Goal: Information Seeking & Learning: Check status

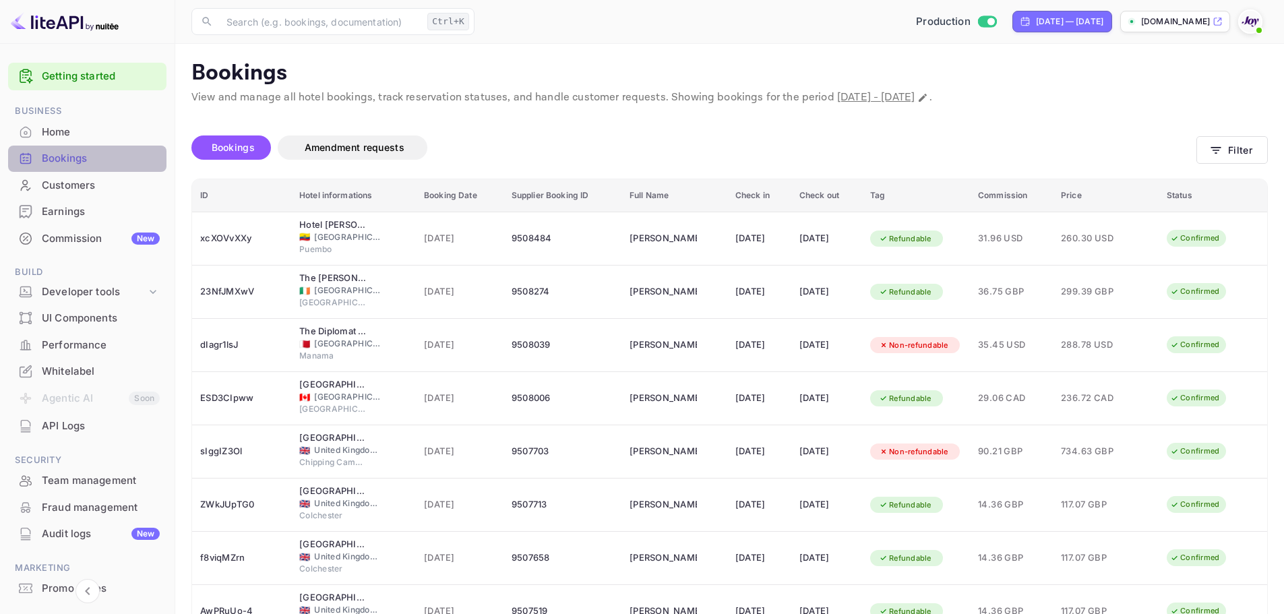
click at [91, 169] on div "Bookings" at bounding box center [87, 159] width 158 height 26
click at [1229, 144] on button "Filter" at bounding box center [1232, 150] width 71 height 28
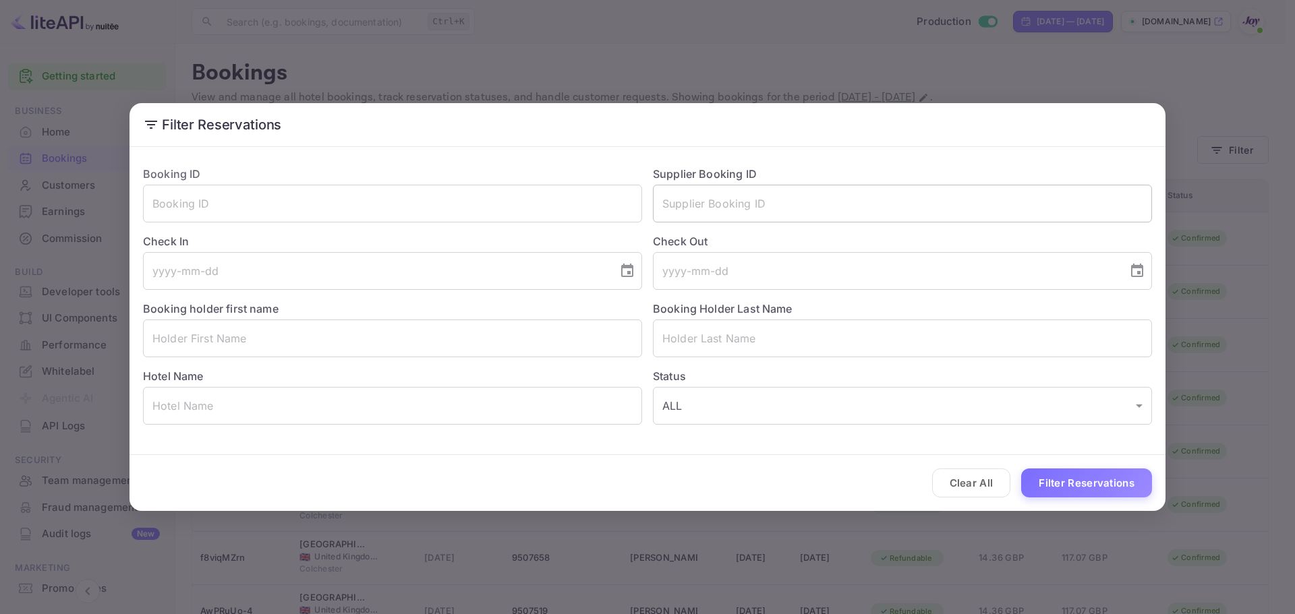
click at [761, 187] on input "text" at bounding box center [902, 204] width 499 height 38
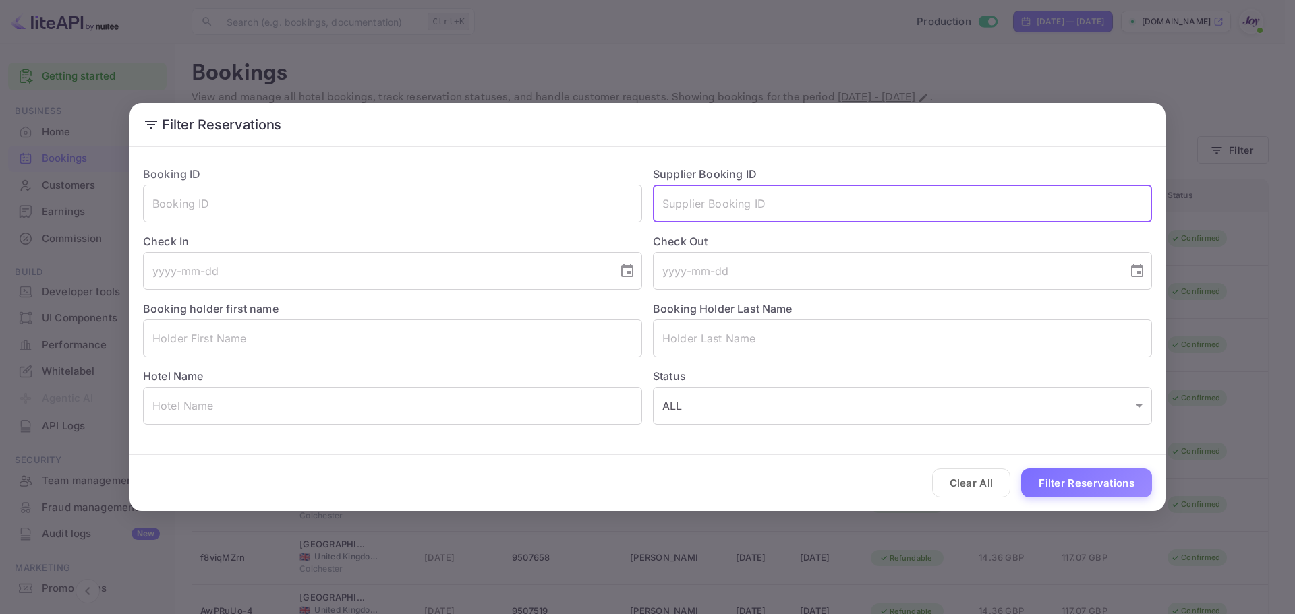
paste input "8816660"
type input "8816660"
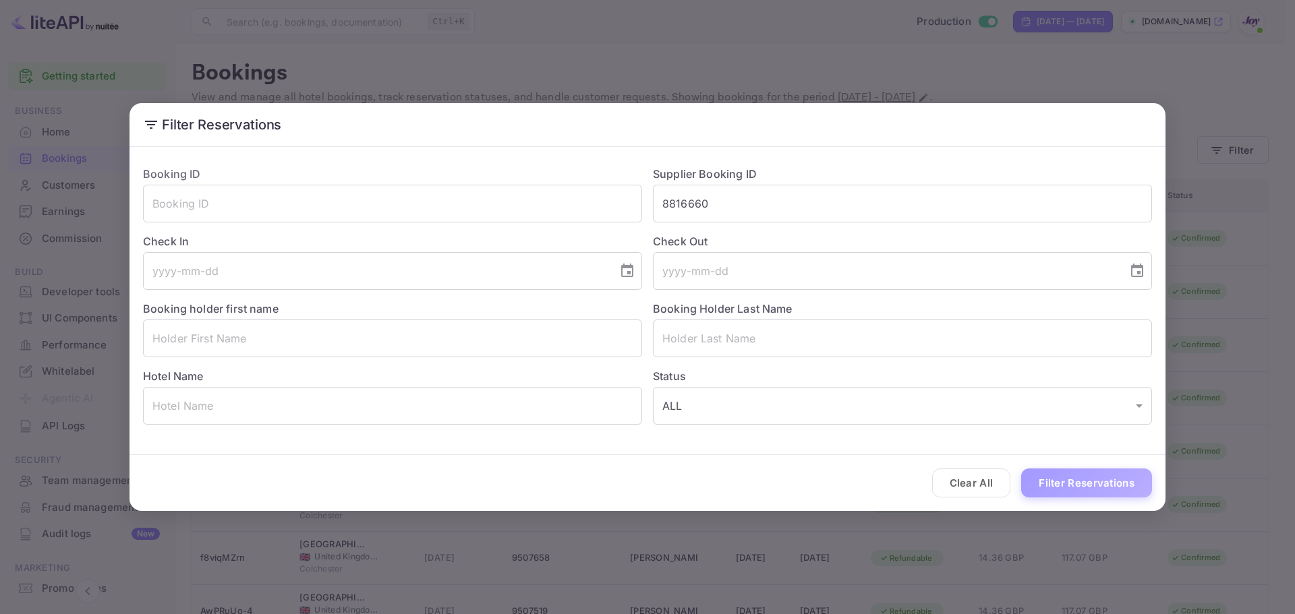
drag, startPoint x: 1050, startPoint y: 481, endPoint x: 1059, endPoint y: 477, distance: 9.0
click at [1051, 481] on button "Filter Reservations" at bounding box center [1086, 483] width 131 height 29
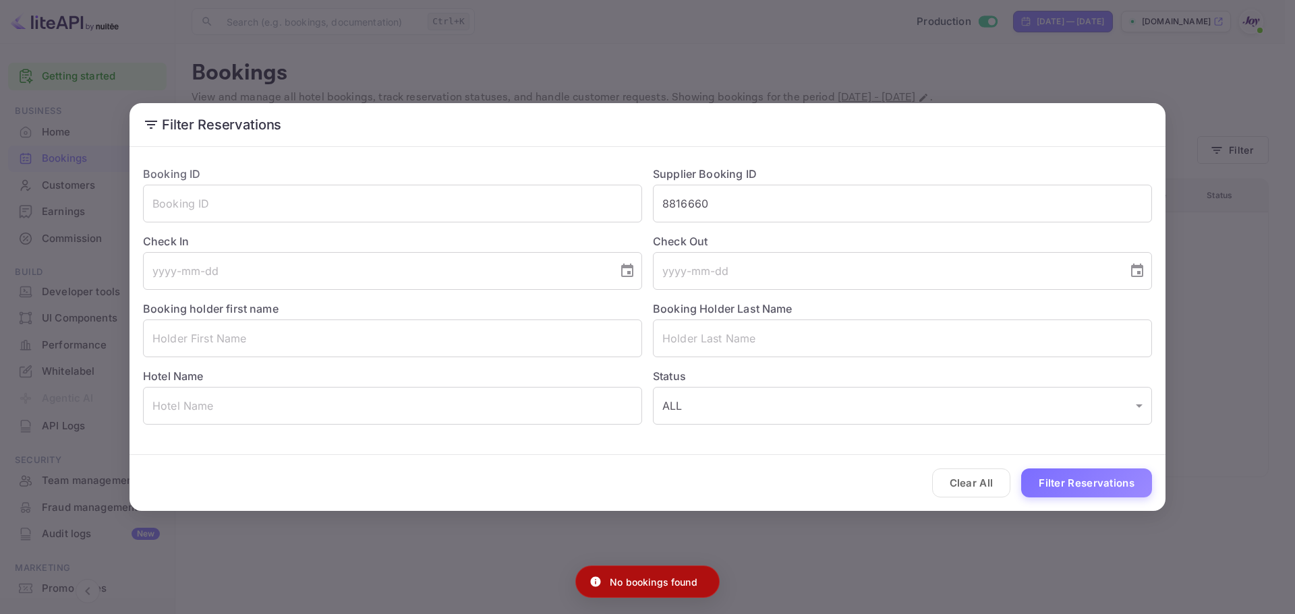
drag, startPoint x: 990, startPoint y: 485, endPoint x: 976, endPoint y: 482, distance: 13.9
click at [987, 485] on button "Clear All" at bounding box center [971, 483] width 79 height 29
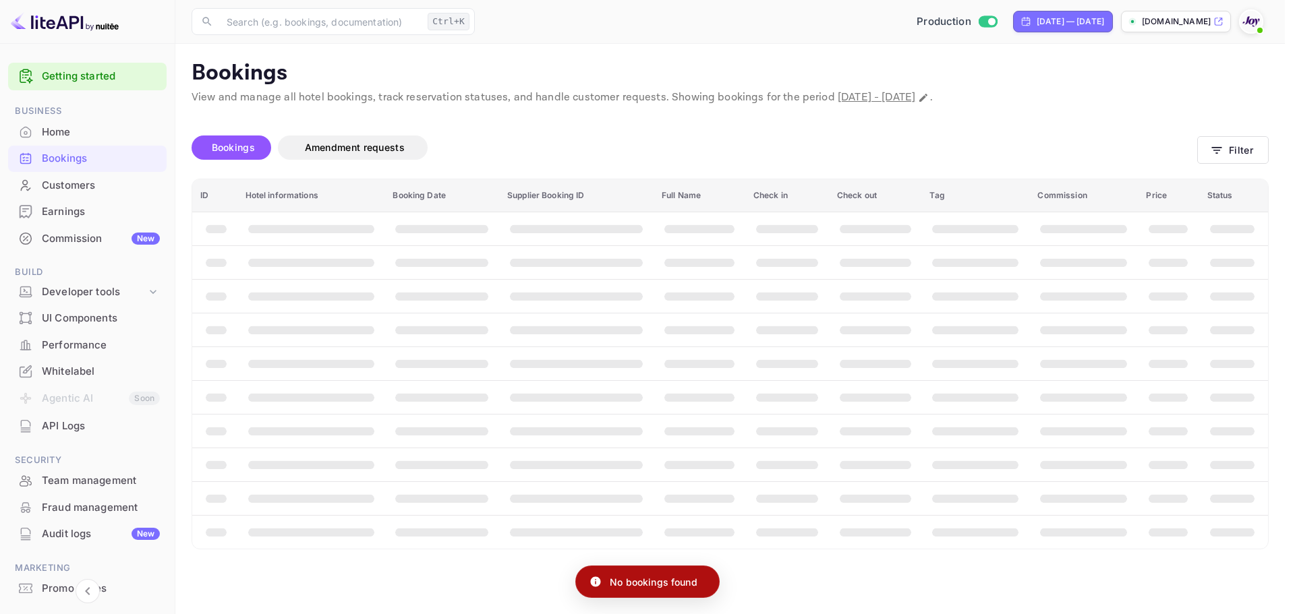
click at [972, 482] on div "Clear All Filter Reservations" at bounding box center [647, 483] width 1036 height 56
click at [967, 481] on tbody "booking table" at bounding box center [729, 380] width 1075 height 337
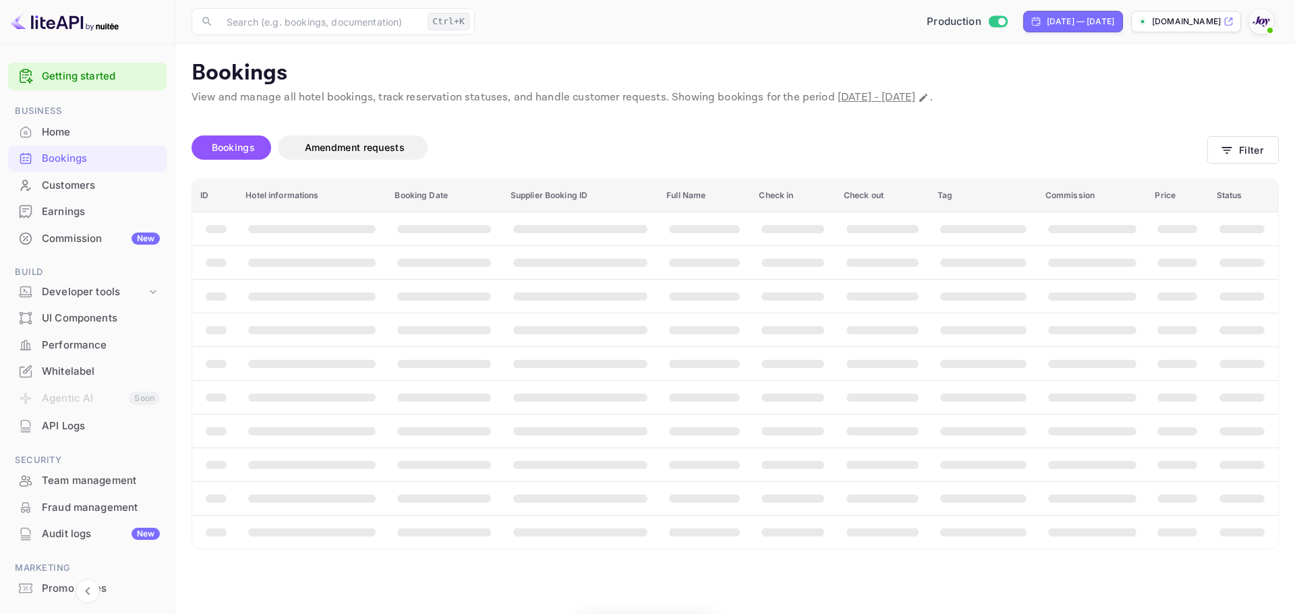
click at [965, 482] on th "booking table" at bounding box center [983, 498] width 108 height 34
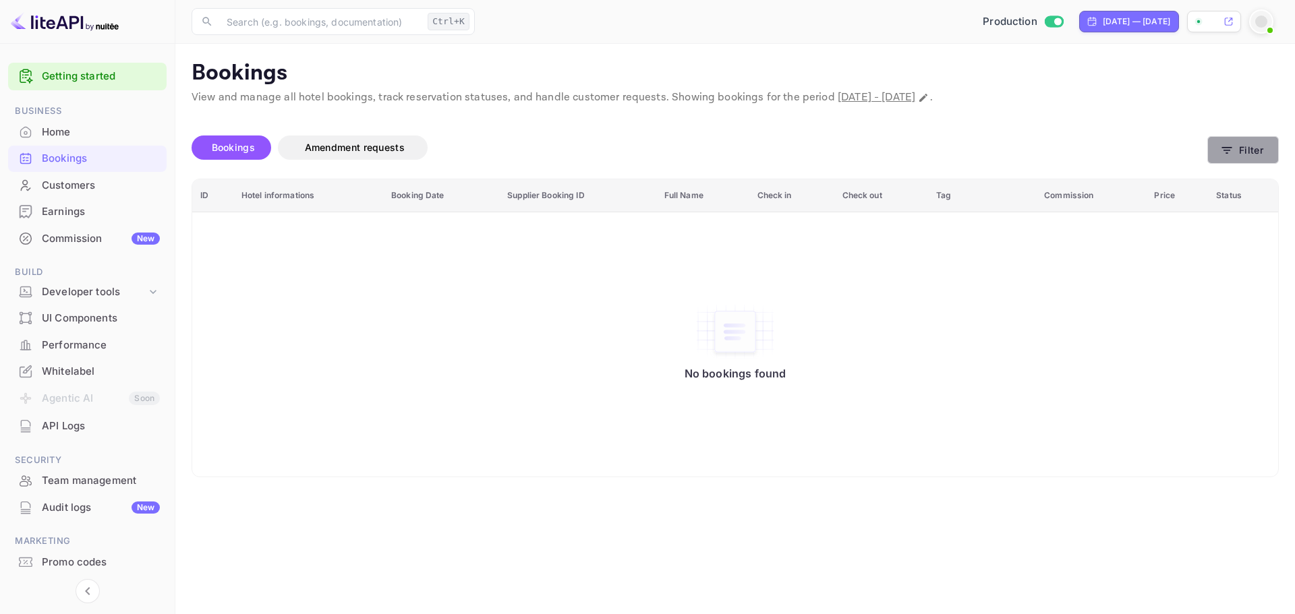
click at [1251, 154] on button "Filter" at bounding box center [1242, 150] width 71 height 28
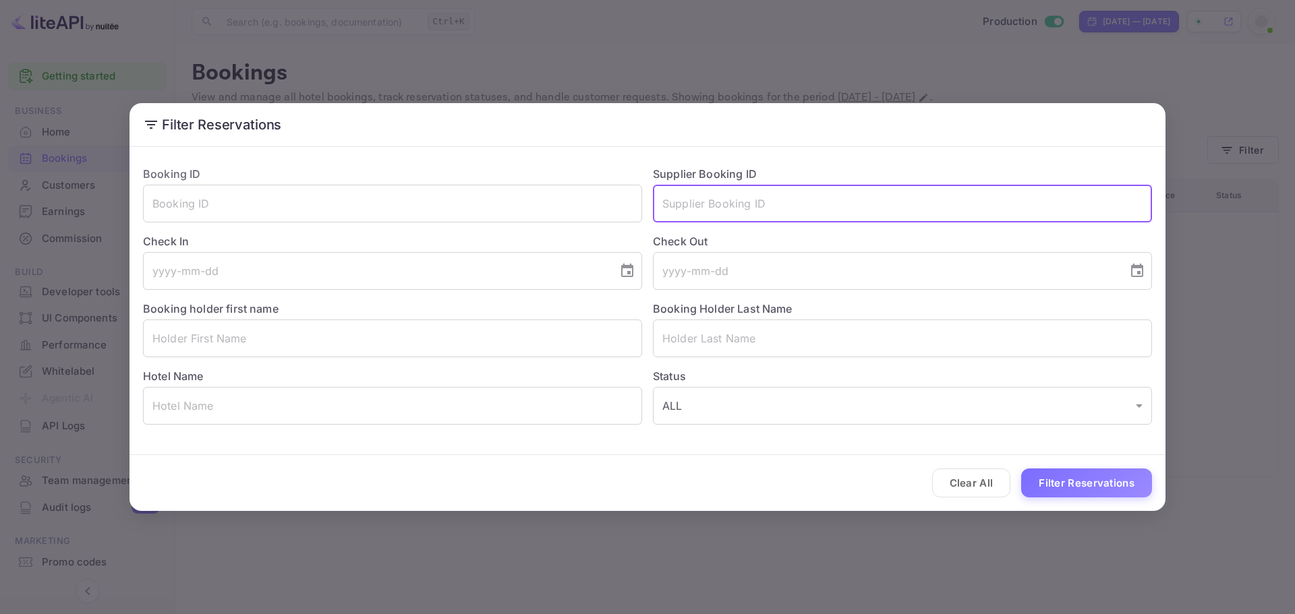
click at [728, 199] on input "text" at bounding box center [902, 204] width 499 height 38
paste input "8816660"
type input "8816660"
click at [1089, 479] on button "Filter Reservations" at bounding box center [1086, 483] width 131 height 29
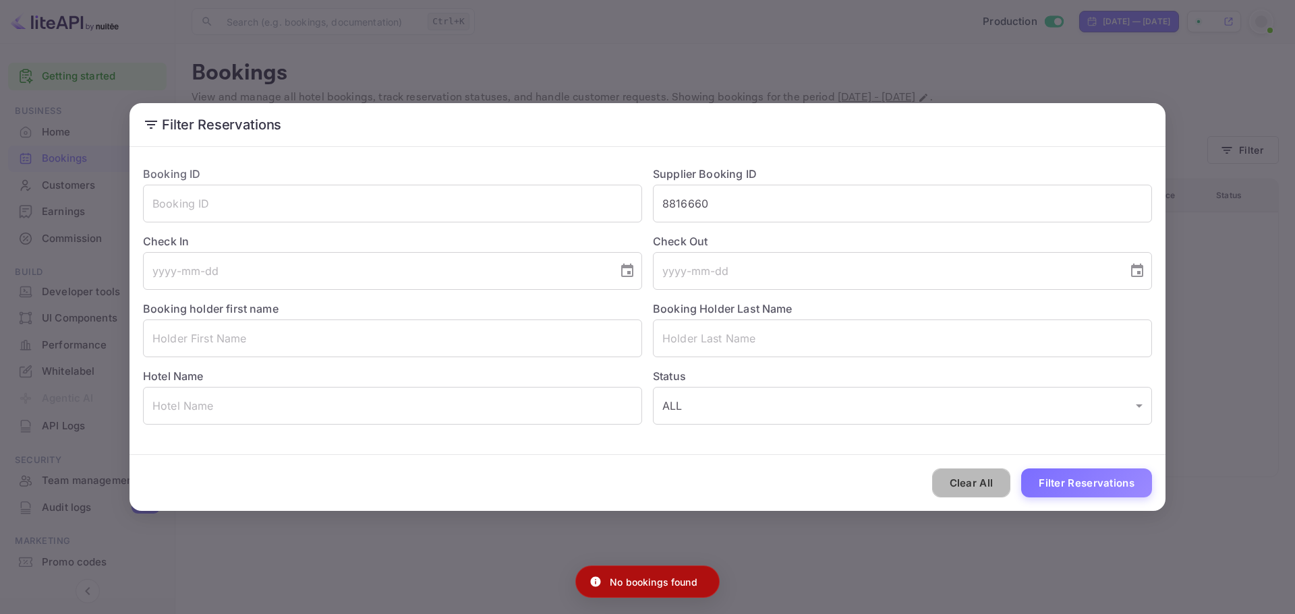
click at [967, 490] on button "Clear All" at bounding box center [971, 483] width 79 height 29
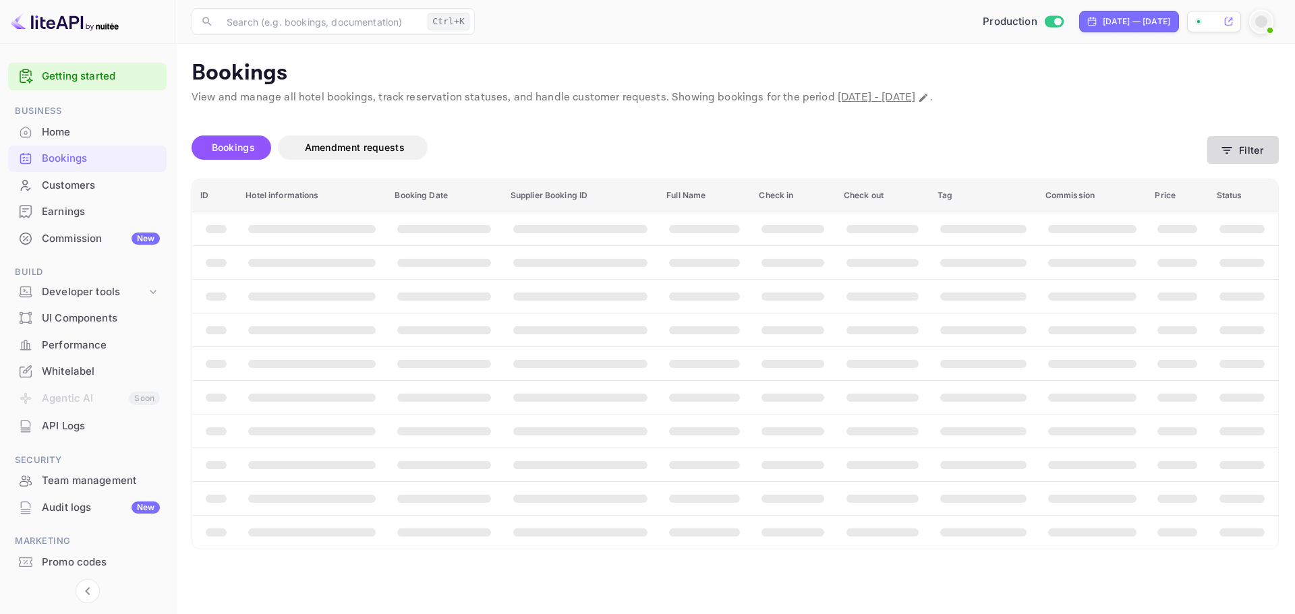
click at [1261, 150] on button "Filter" at bounding box center [1242, 150] width 71 height 28
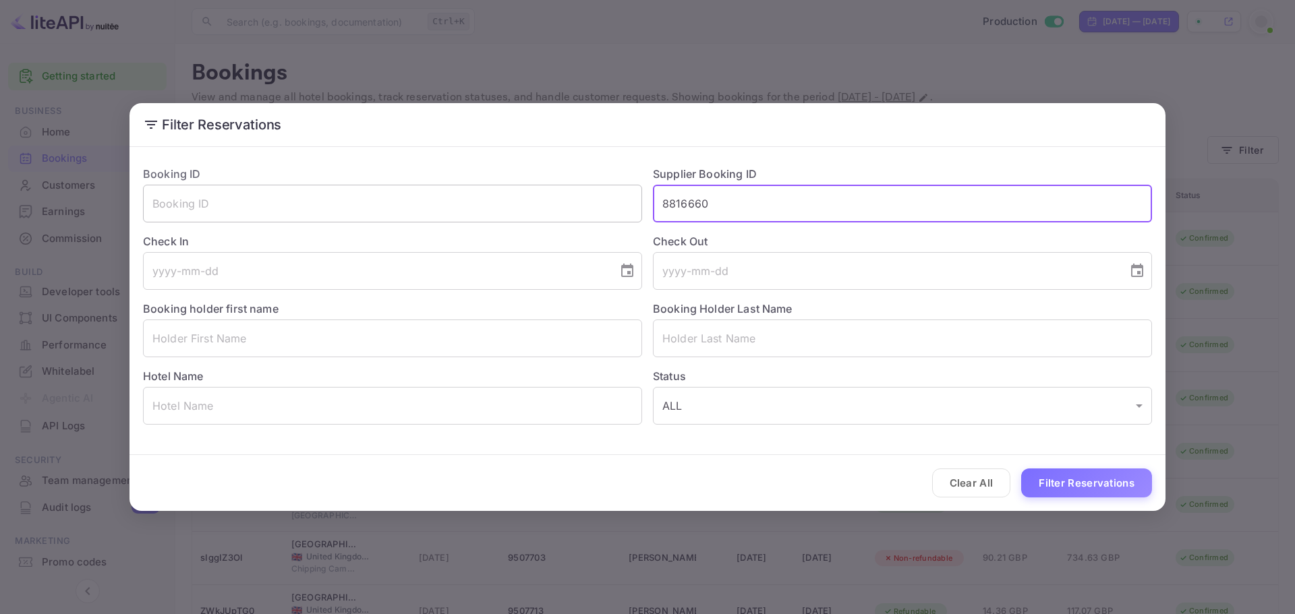
drag, startPoint x: 813, startPoint y: 208, endPoint x: 605, endPoint y: 210, distance: 207.7
click at [605, 210] on div "Booking ID ​ Supplier Booking ID 8816660 ​ Check In ​ Check Out ​ Booking holde…" at bounding box center [641, 290] width 1019 height 270
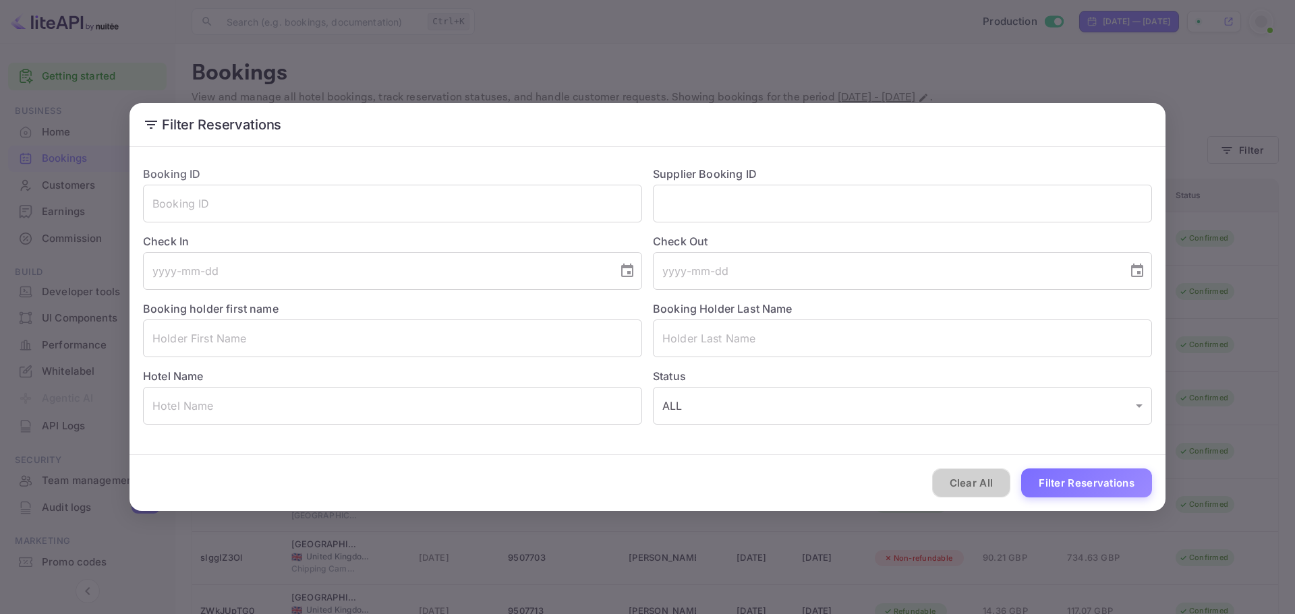
click at [970, 481] on button "Clear All" at bounding box center [971, 483] width 79 height 29
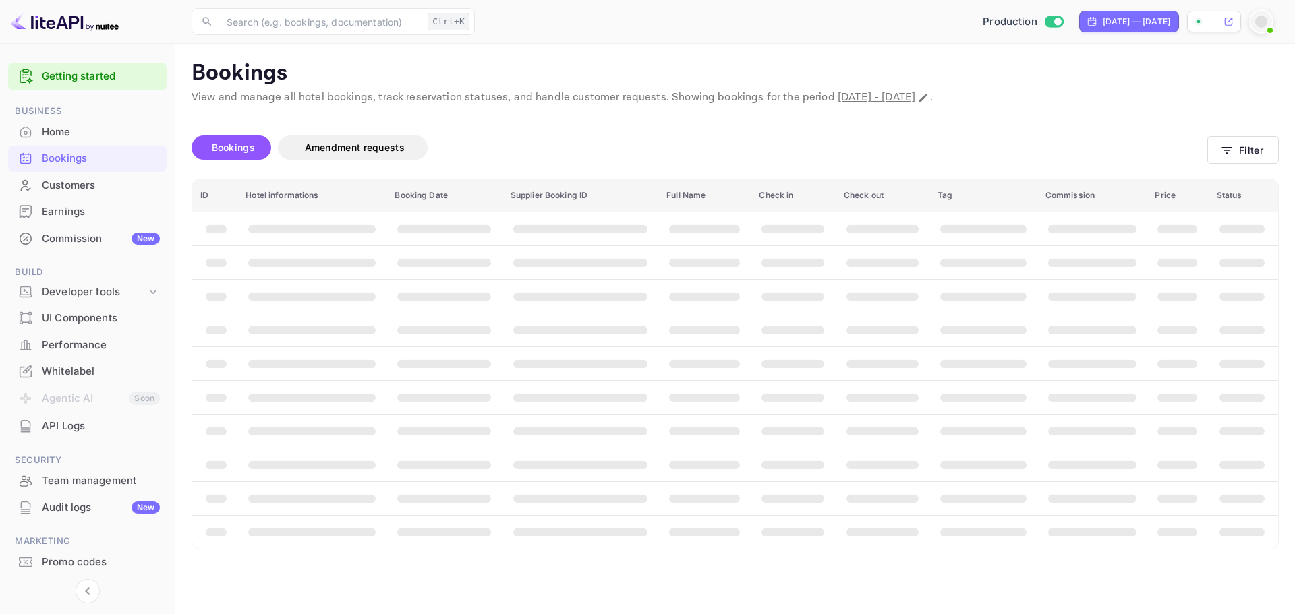
click at [970, 476] on div "Clear All Filter Reservations" at bounding box center [647, 483] width 1036 height 56
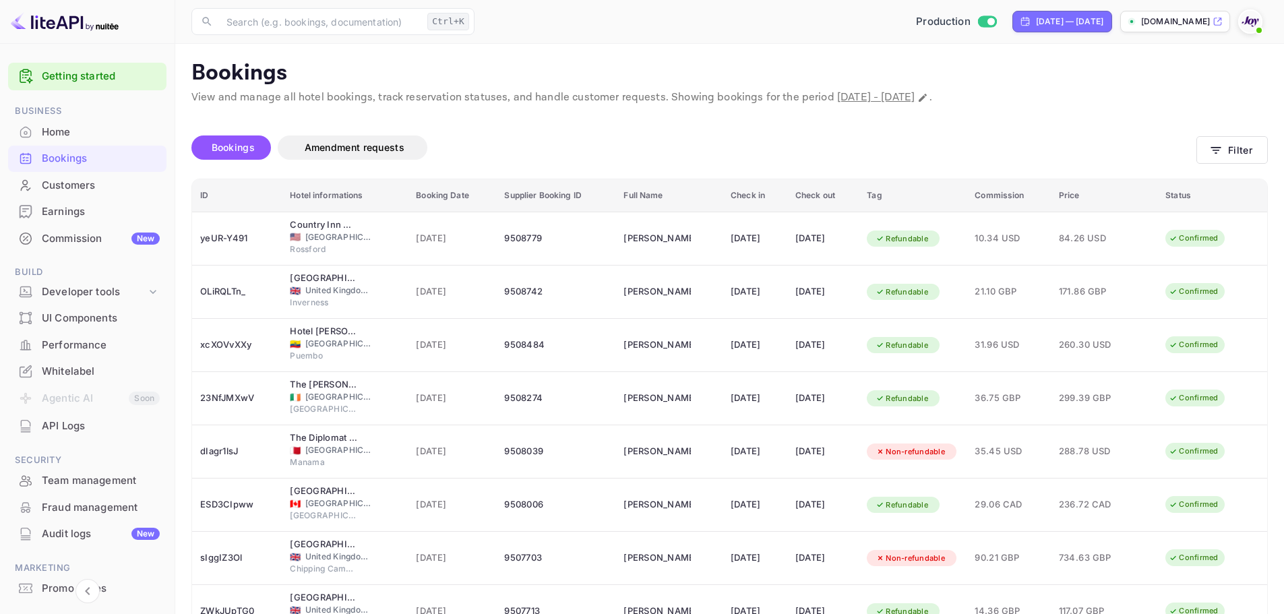
click at [1120, 119] on div "Unsaved Changes Bookings Amendment requests Filter ID Hotel informations Bookin…" at bounding box center [721, 446] width 1093 height 680
click at [1215, 154] on icon "button" at bounding box center [1216, 150] width 13 height 13
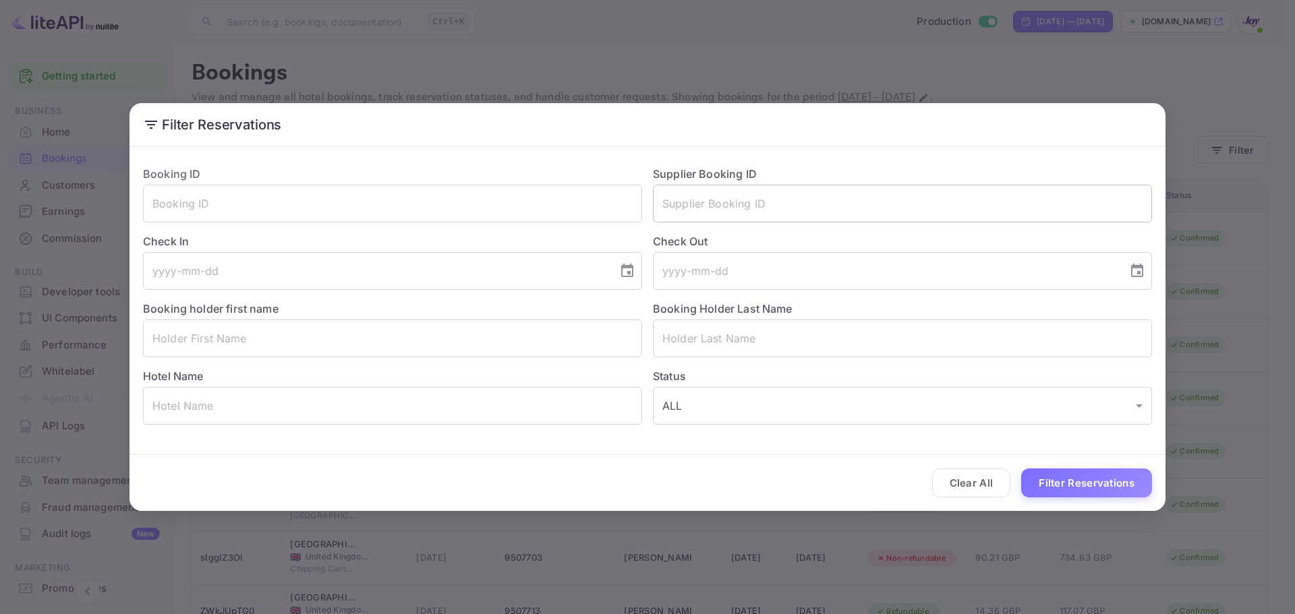
click at [682, 208] on input "text" at bounding box center [902, 204] width 499 height 38
paste input "8816660"
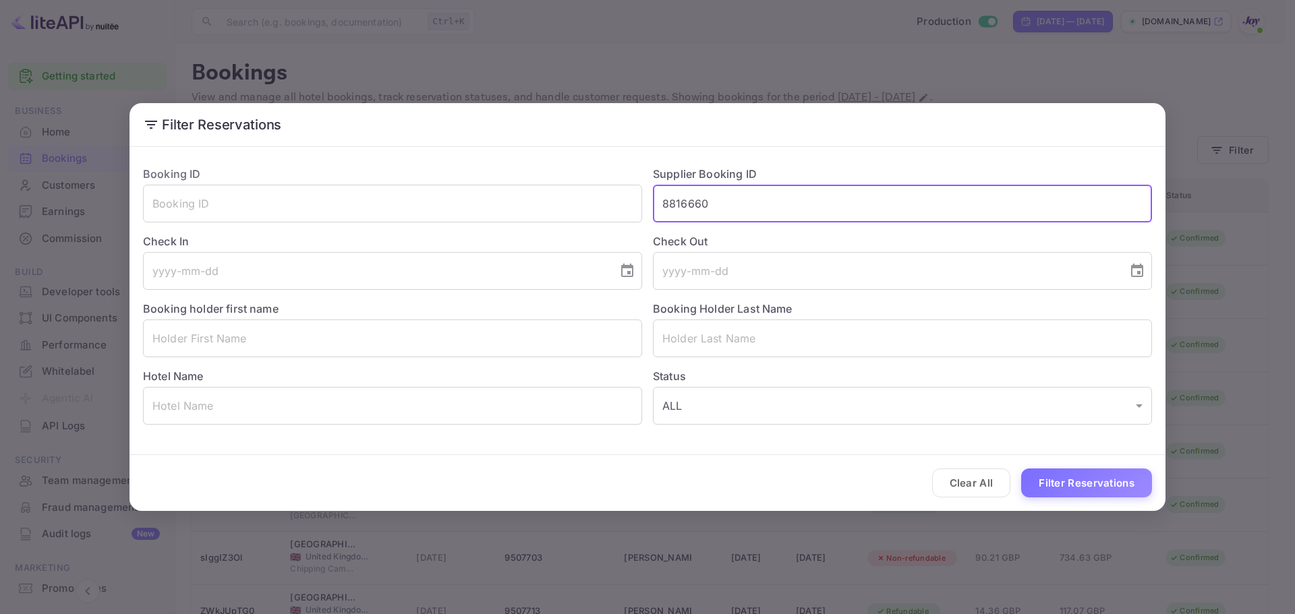
click at [660, 204] on input "8816660" at bounding box center [902, 204] width 499 height 38
click at [747, 208] on input "8816660" at bounding box center [902, 204] width 499 height 38
type input "88166"
click at [738, 206] on input "88166" at bounding box center [902, 204] width 499 height 38
drag, startPoint x: 718, startPoint y: 188, endPoint x: 723, endPoint y: 198, distance: 11.5
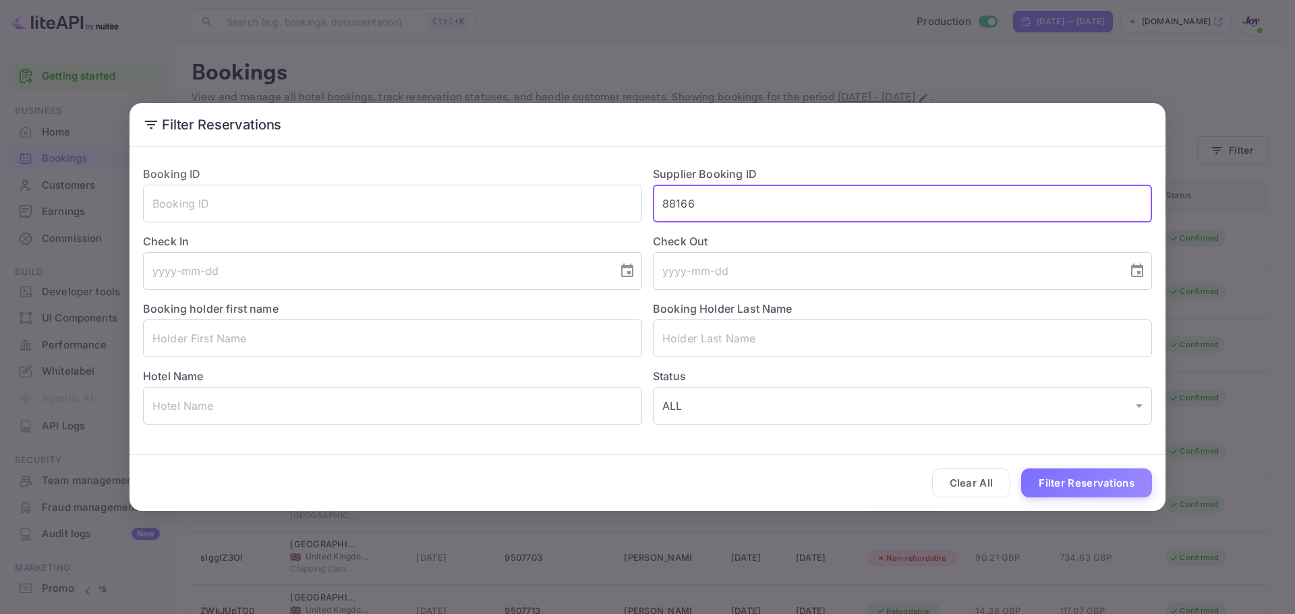
click at [719, 190] on input "88166" at bounding box center [902, 204] width 499 height 38
click at [724, 199] on input "88166" at bounding box center [902, 204] width 499 height 38
click at [726, 199] on input "88166" at bounding box center [902, 204] width 499 height 38
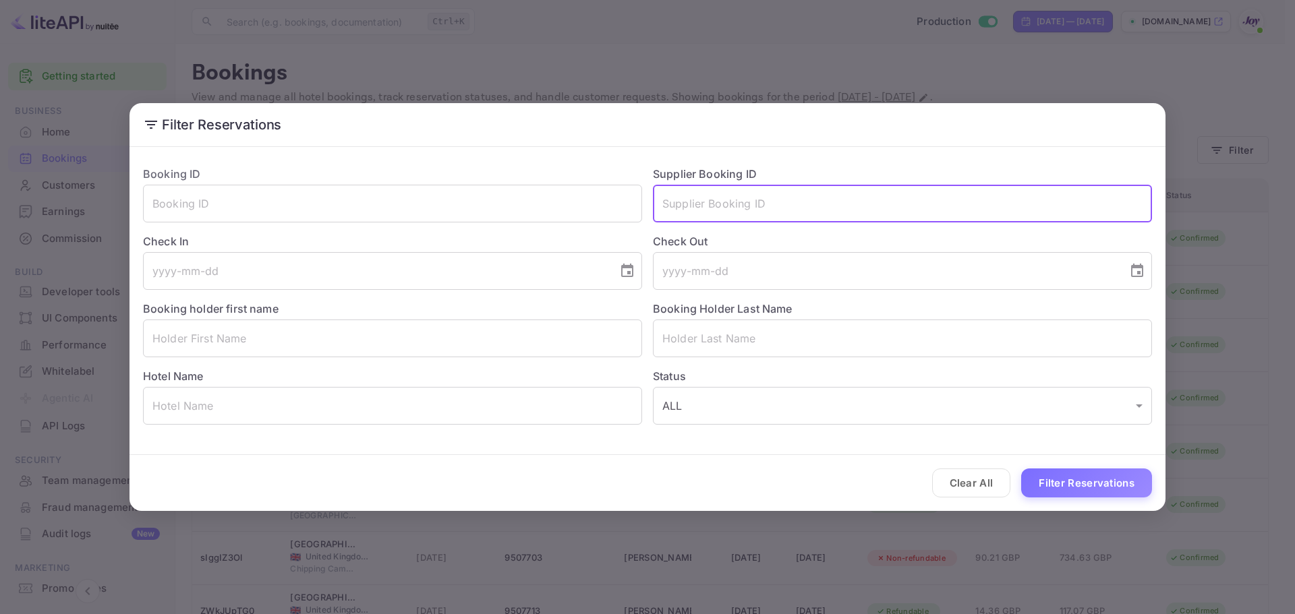
click at [725, 198] on input "text" at bounding box center [902, 204] width 499 height 38
paste input "8816660"
type input "8816660"
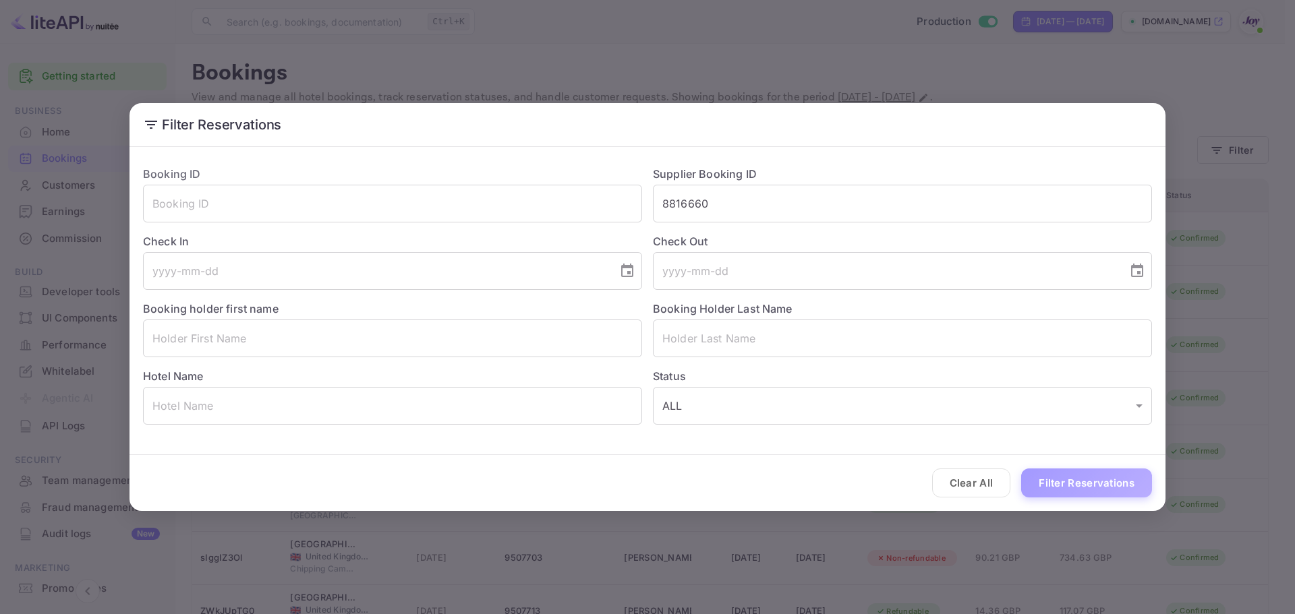
click at [1090, 491] on button "Filter Reservations" at bounding box center [1086, 483] width 131 height 29
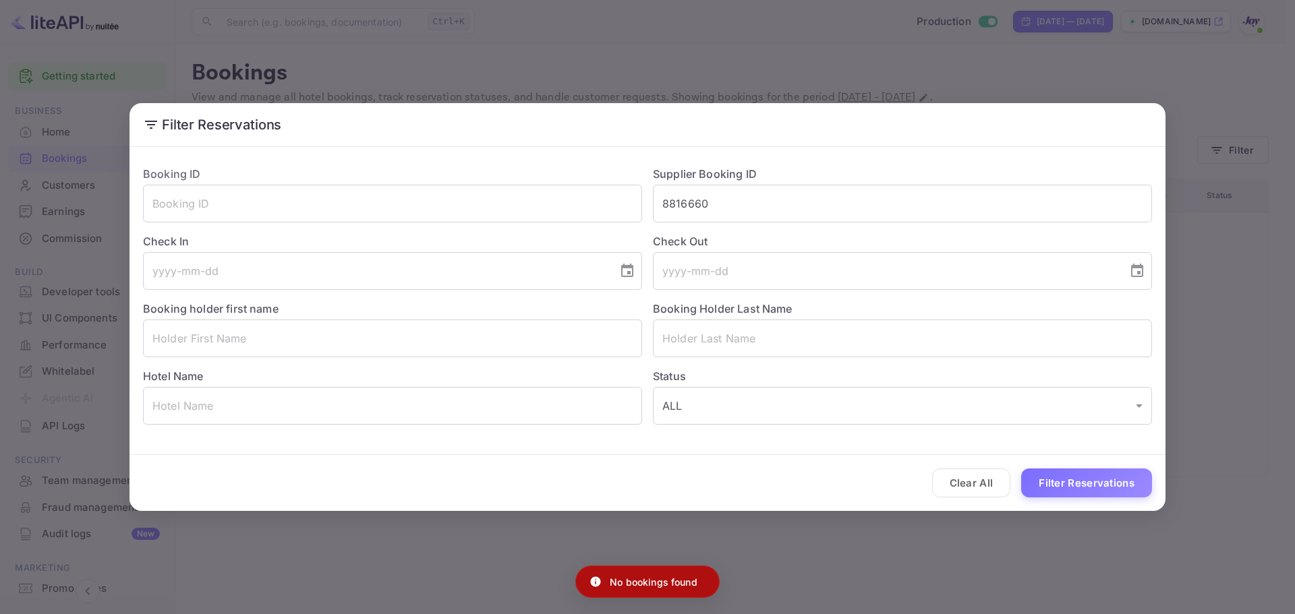
click at [816, 572] on div "Filter Reservations Booking ID ​ Supplier Booking ID 8816660 ​ Check In ​ Check…" at bounding box center [647, 307] width 1295 height 614
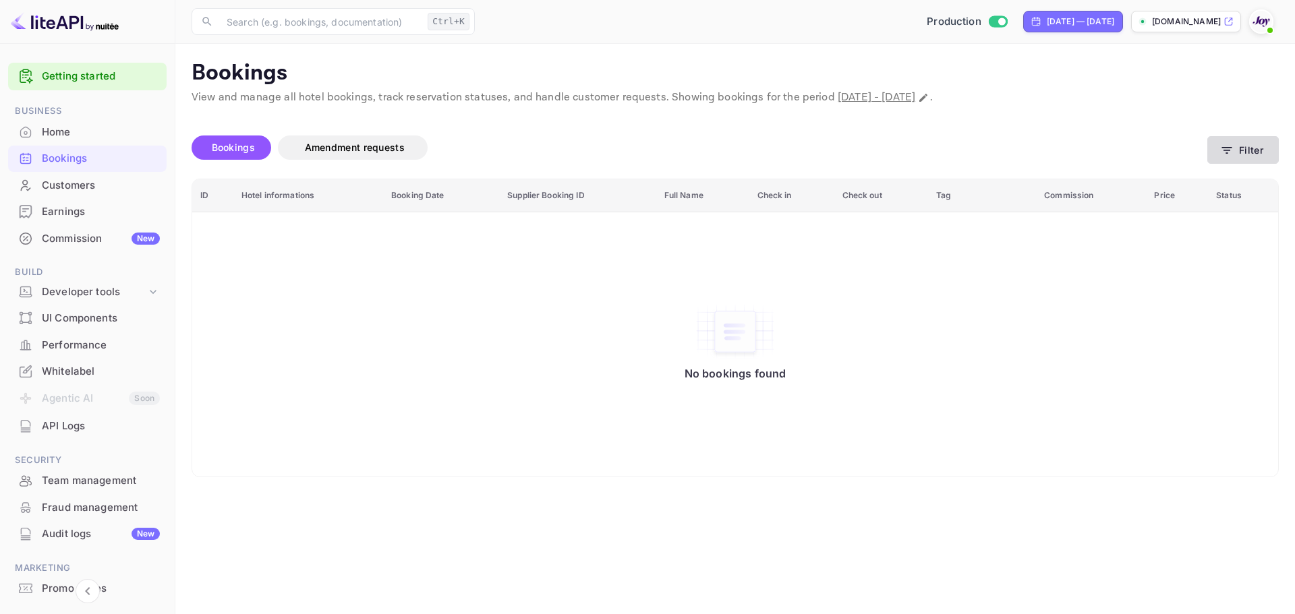
click at [1219, 153] on button "Filter" at bounding box center [1242, 150] width 71 height 28
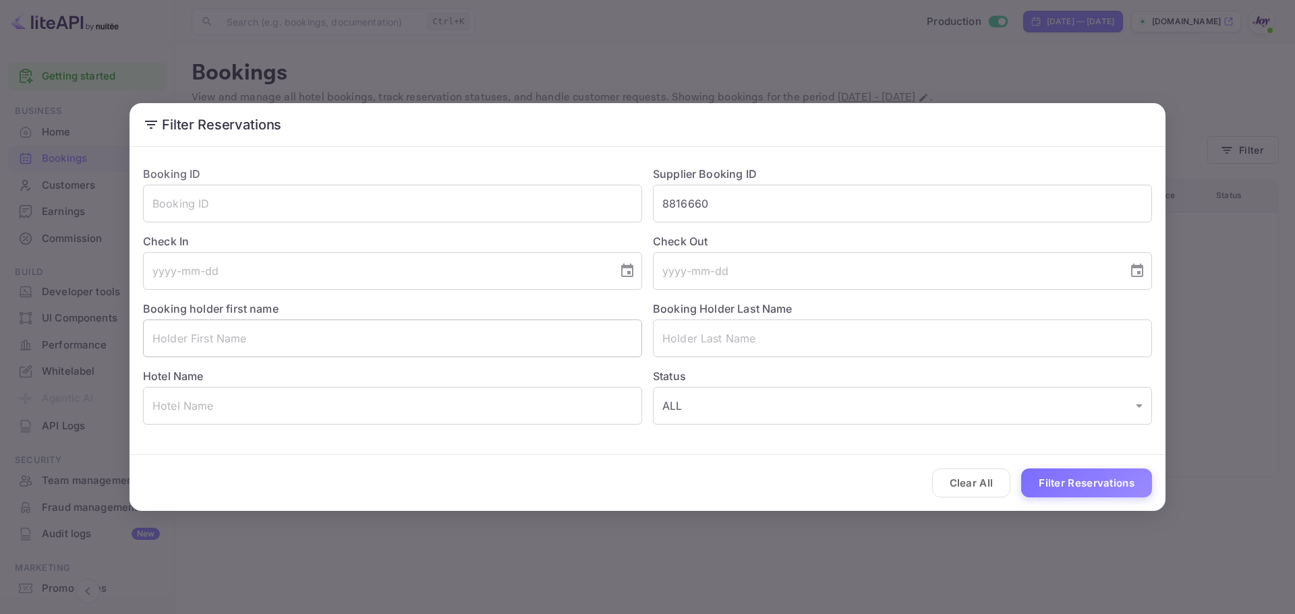
click at [335, 322] on input "text" at bounding box center [392, 339] width 499 height 38
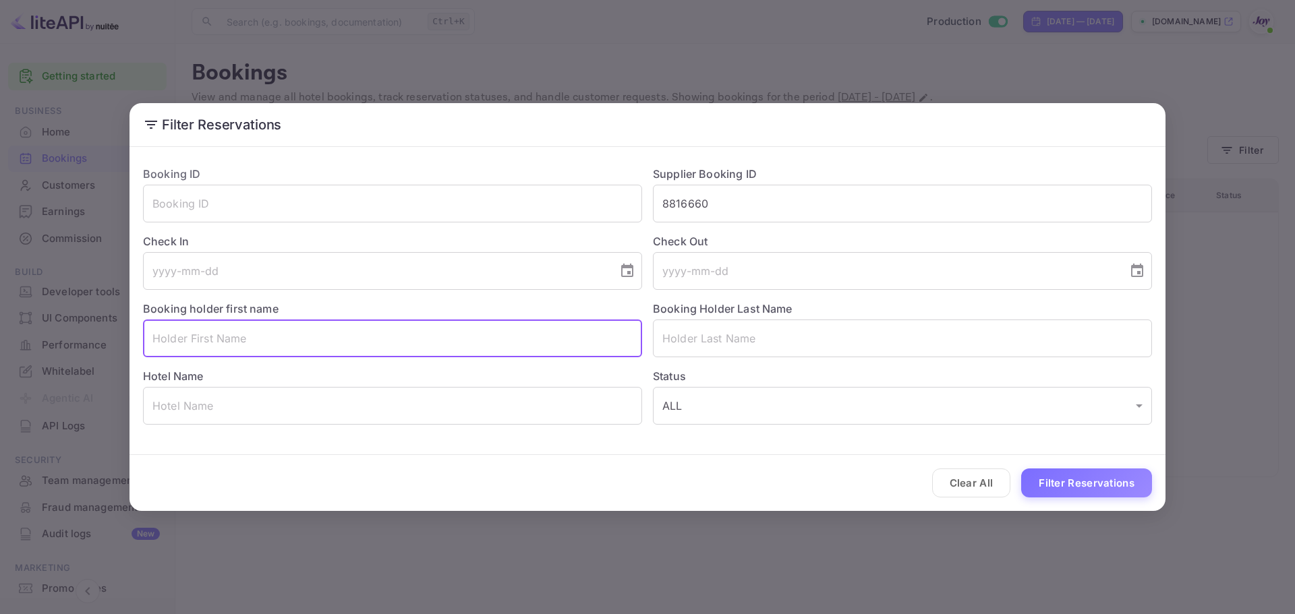
paste input "Sam Stephens"
drag, startPoint x: 180, startPoint y: 335, endPoint x: 307, endPoint y: 357, distance: 129.2
click at [307, 357] on input "Sam Stephens" at bounding box center [392, 339] width 499 height 38
type input "Sam Stephens"
click at [719, 340] on input "text" at bounding box center [902, 339] width 499 height 38
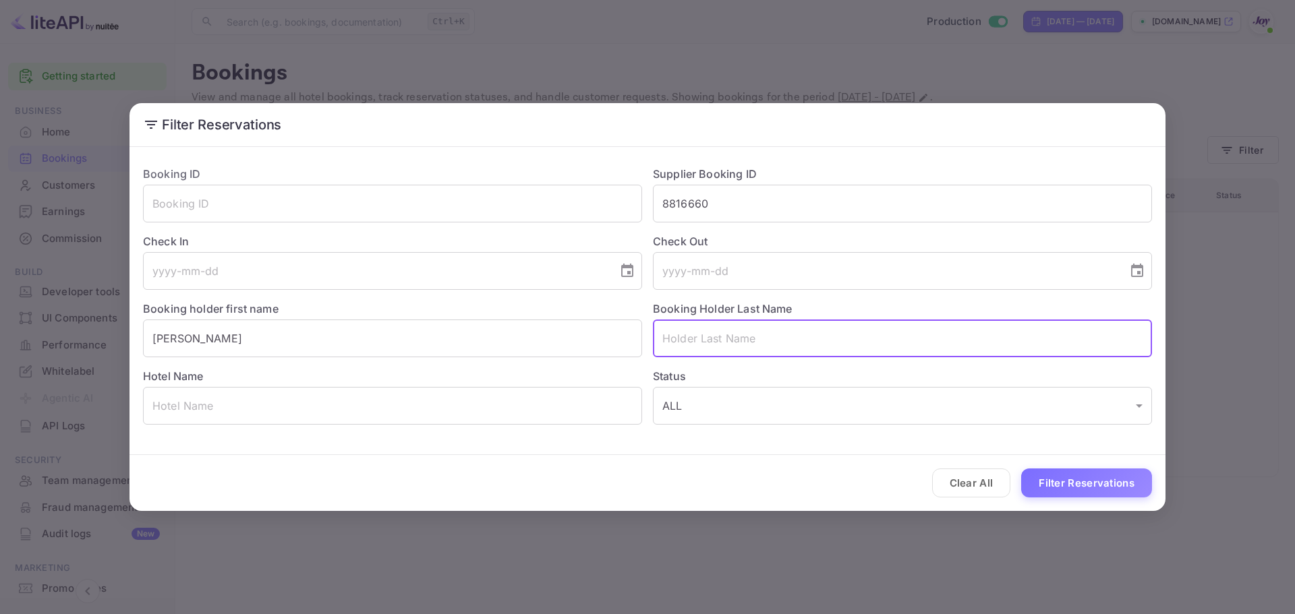
paste input "Stephens"
type input "Stephens"
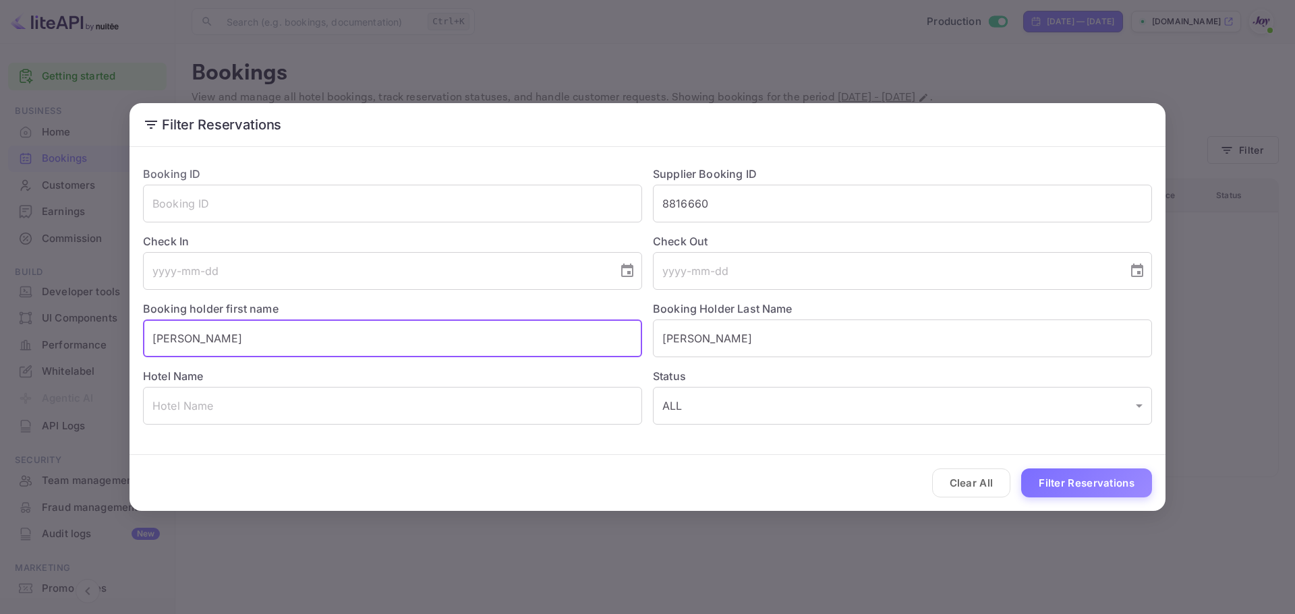
drag, startPoint x: 334, startPoint y: 336, endPoint x: 173, endPoint y: 333, distance: 161.9
click at [173, 333] on input "Sam Stephens" at bounding box center [392, 339] width 499 height 38
type input "Sam"
click at [1075, 481] on button "Filter Reservations" at bounding box center [1086, 483] width 131 height 29
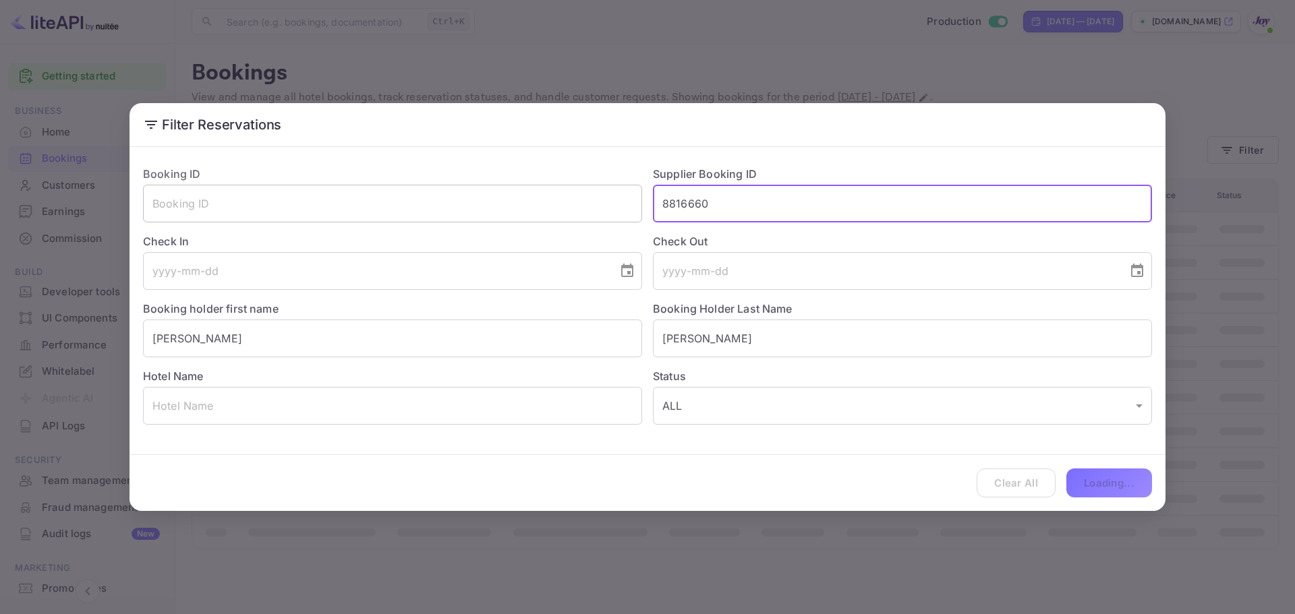
drag, startPoint x: 746, startPoint y: 202, endPoint x: 569, endPoint y: 199, distance: 177.3
click at [569, 199] on div "Booking ID ​ Supplier Booking ID 8816660 ​ Check In ​ Check Out ​ Booking holde…" at bounding box center [641, 290] width 1019 height 270
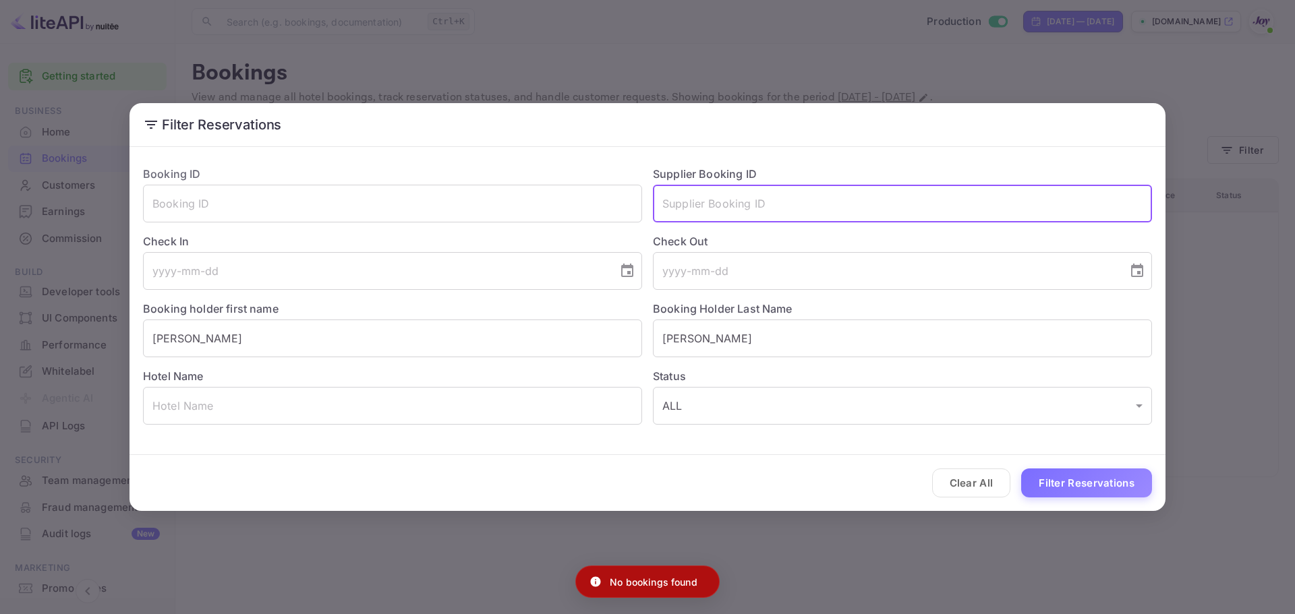
click at [1085, 488] on button "Filter Reservations" at bounding box center [1086, 483] width 131 height 29
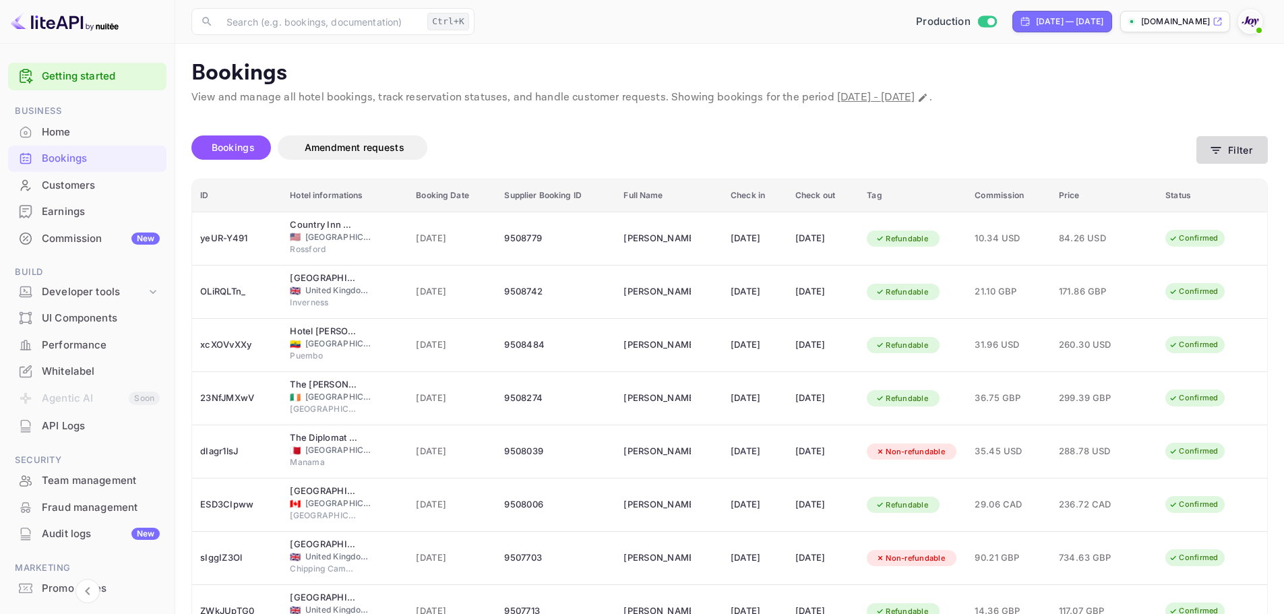
click at [1250, 141] on button "Filter" at bounding box center [1232, 150] width 71 height 28
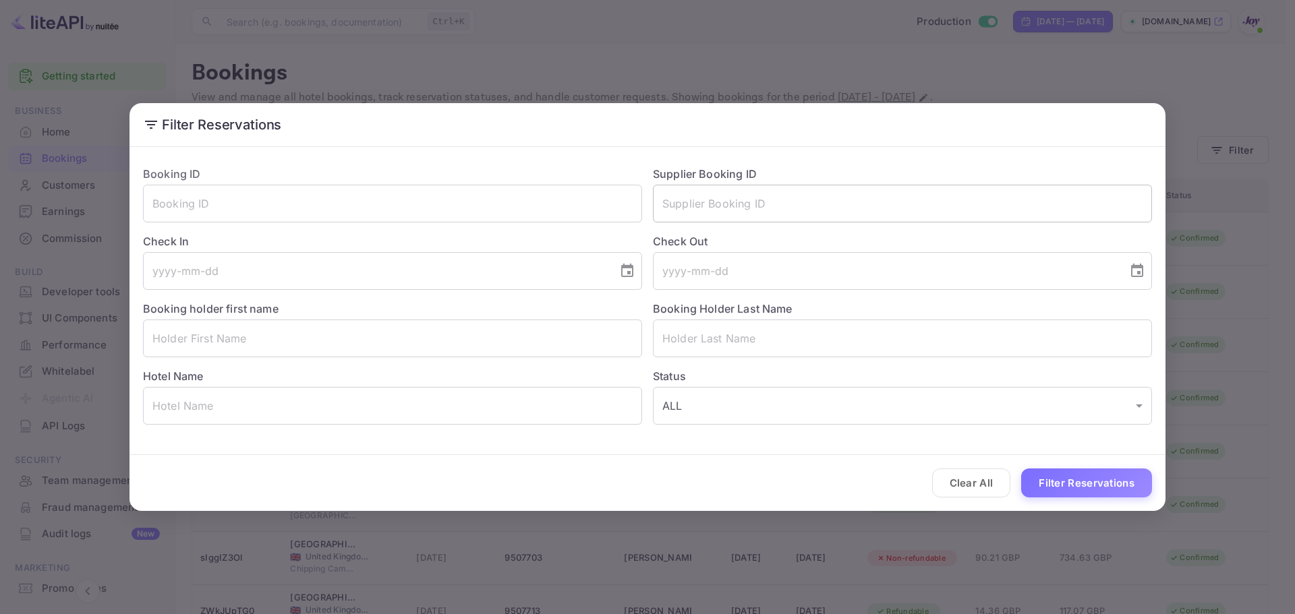
click at [717, 213] on input "text" at bounding box center [902, 204] width 499 height 38
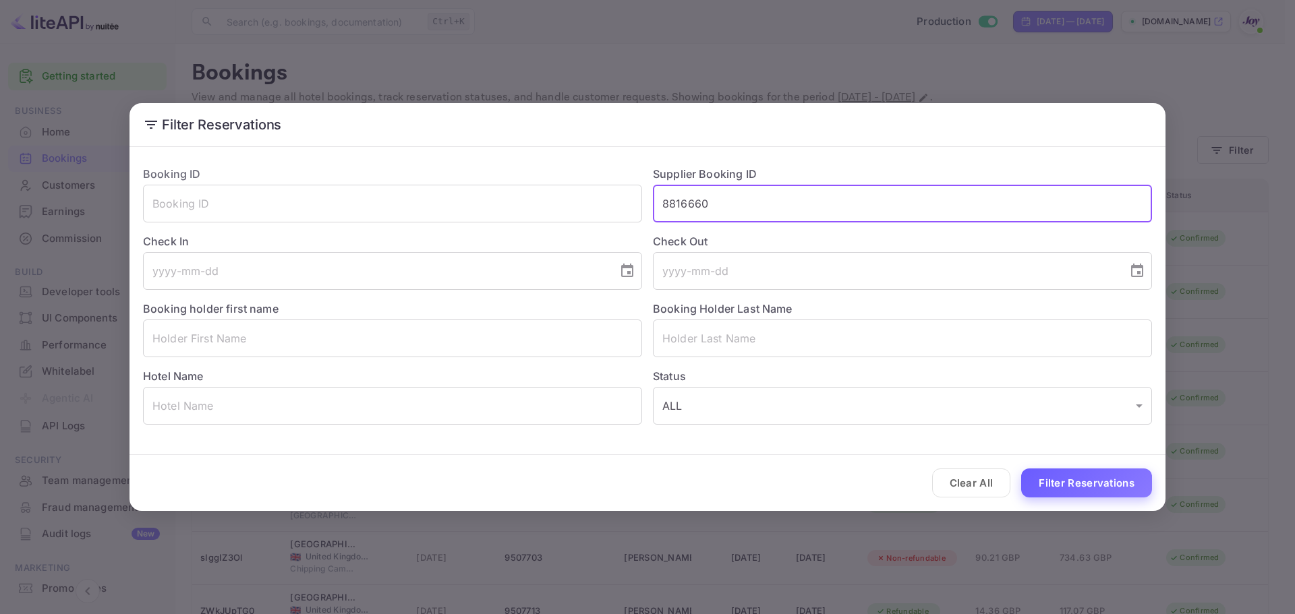
click at [1088, 485] on button "Filter Reservations" at bounding box center [1086, 483] width 131 height 29
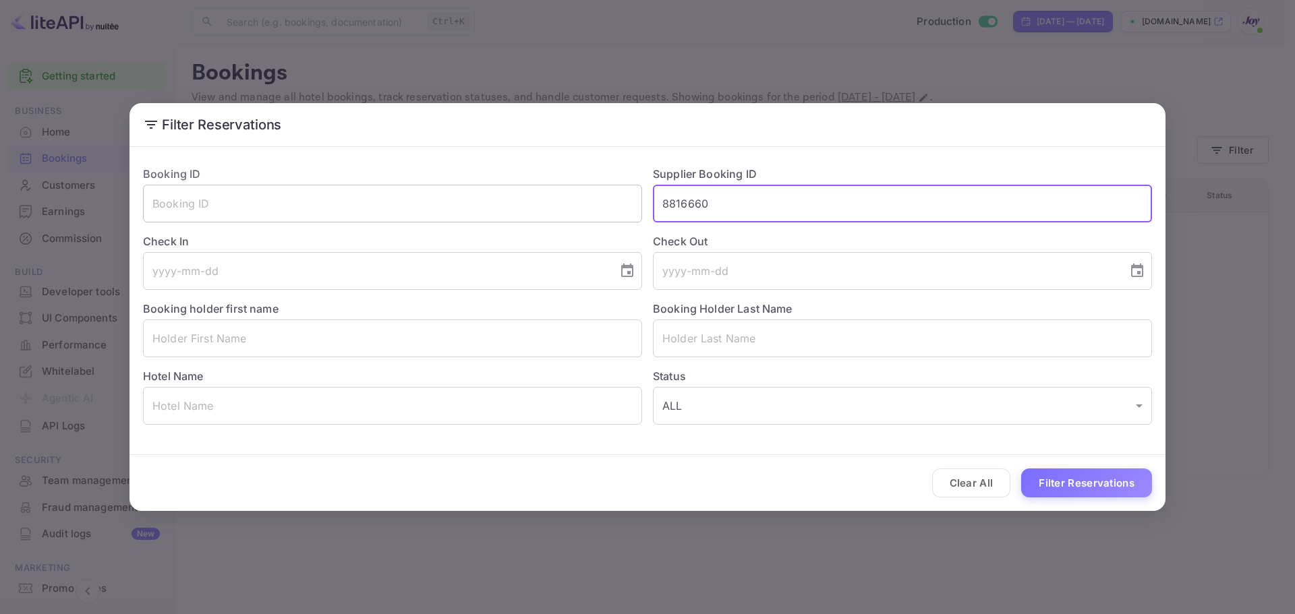
drag, startPoint x: 721, startPoint y: 200, endPoint x: 547, endPoint y: 214, distance: 175.2
click at [456, 203] on div "Booking ID ​ Supplier Booking ID 8816660 ​ Check In ​ Check Out ​ Booking holde…" at bounding box center [641, 290] width 1019 height 270
paste input "9250353"
type input "9250353"
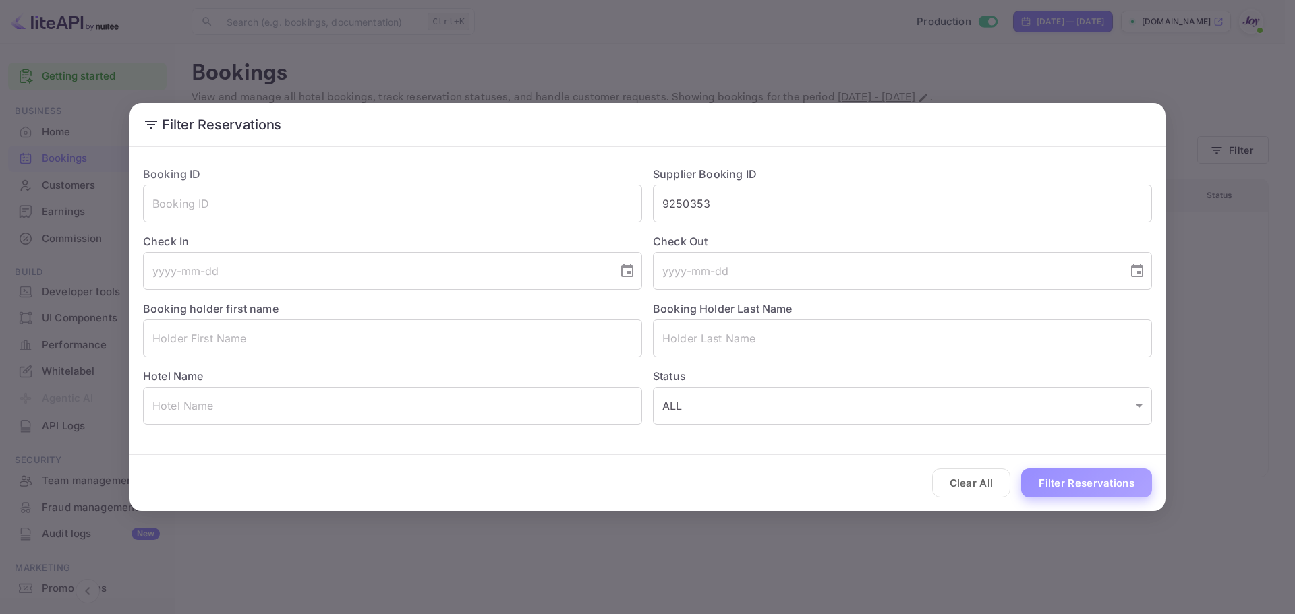
drag, startPoint x: 1088, startPoint y: 472, endPoint x: 1084, endPoint y: 479, distance: 7.9
click at [1088, 473] on button "Filter Reservations" at bounding box center [1086, 483] width 131 height 29
click at [1086, 477] on div "Clear All Loading..." at bounding box center [647, 483] width 1036 height 56
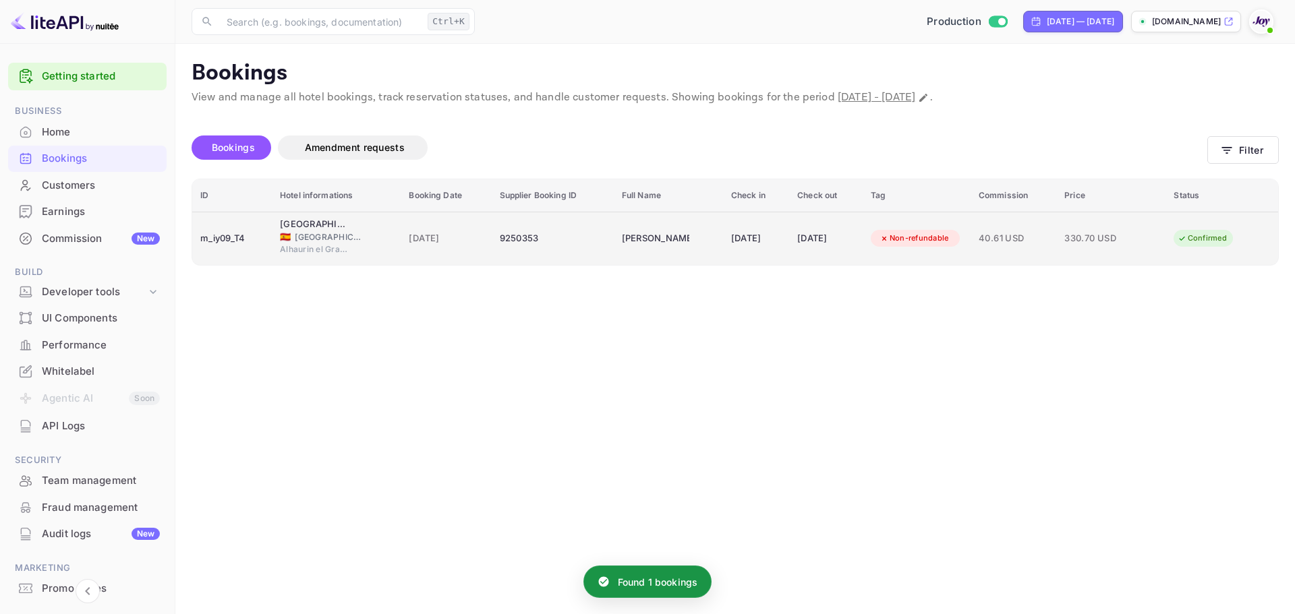
click at [274, 257] on td "Alhaurin Golf Hotel 🇪🇸 Spain Alhaurin el Grande" at bounding box center [336, 238] width 129 height 53
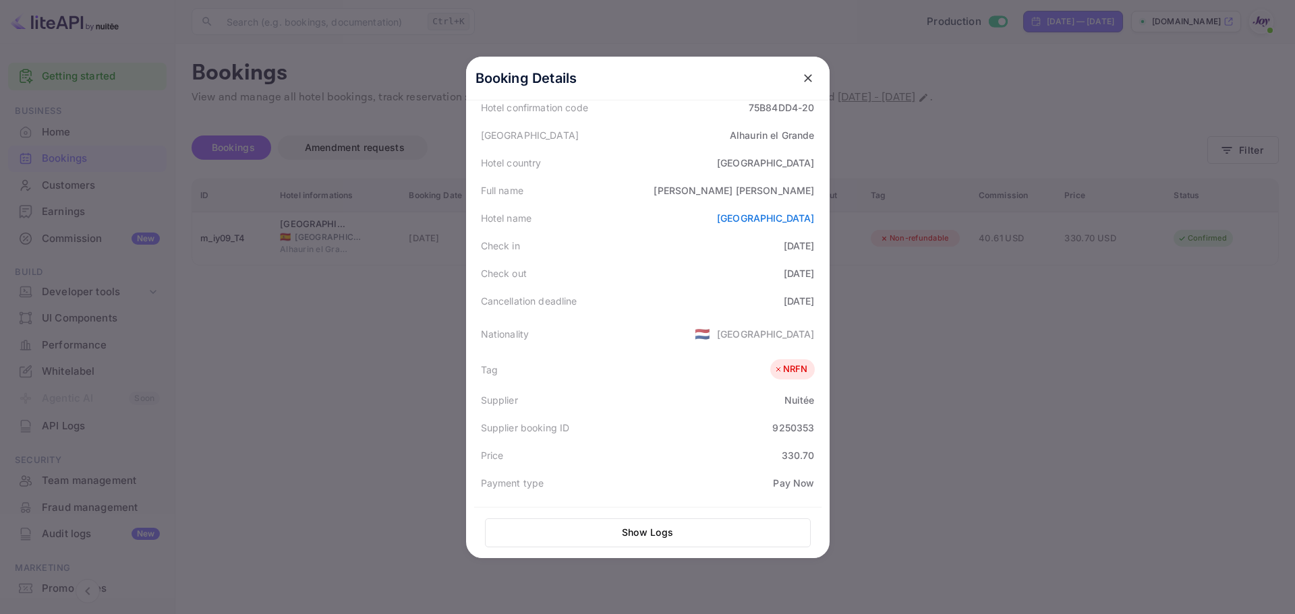
scroll to position [135, 0]
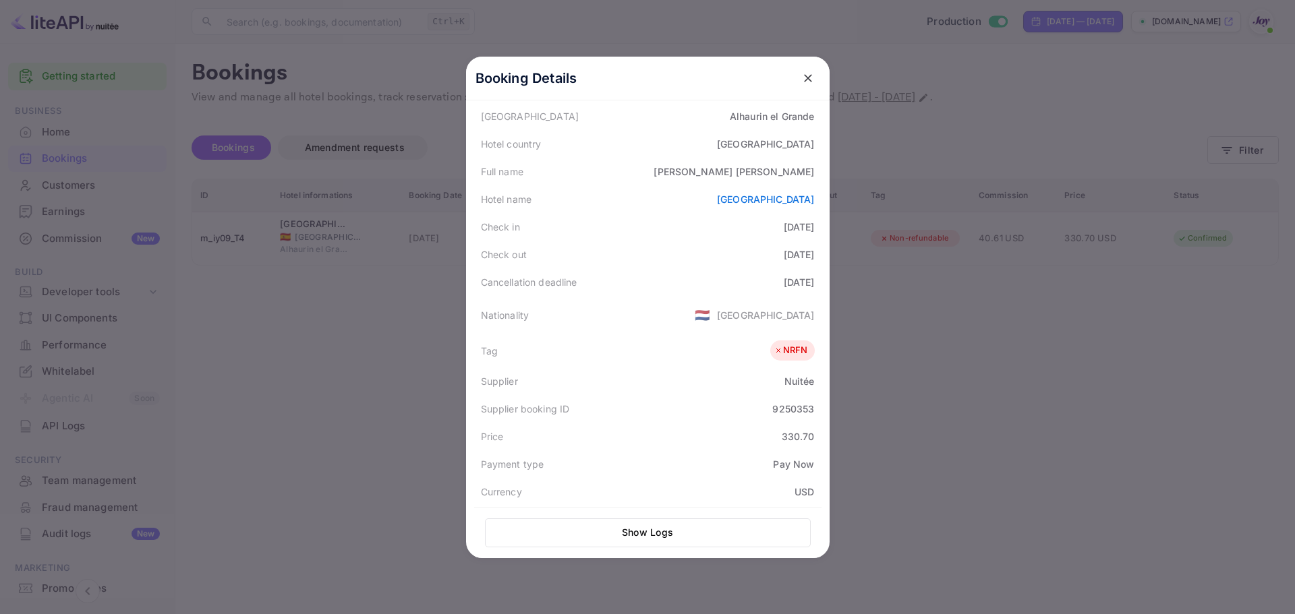
click at [1117, 421] on div at bounding box center [647, 307] width 1295 height 614
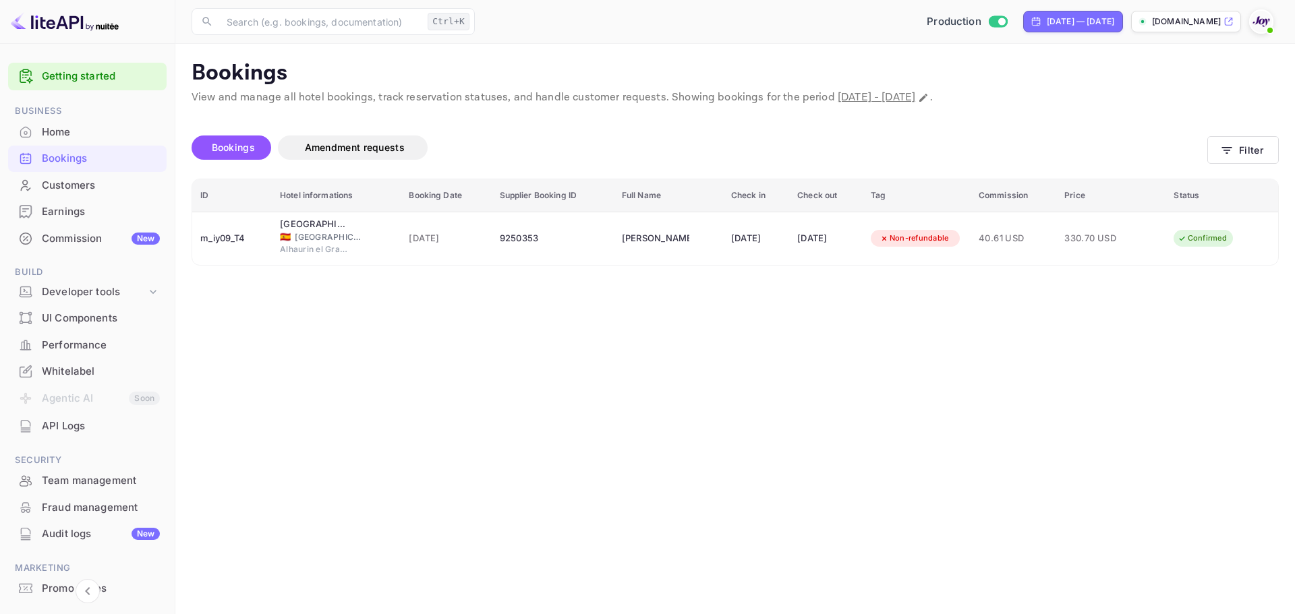
click at [744, 358] on main "Bookings View and manage all hotel bookings, track reservation statuses, and ha…" at bounding box center [734, 329] width 1119 height 570
click at [1253, 154] on button "Filter" at bounding box center [1242, 150] width 71 height 28
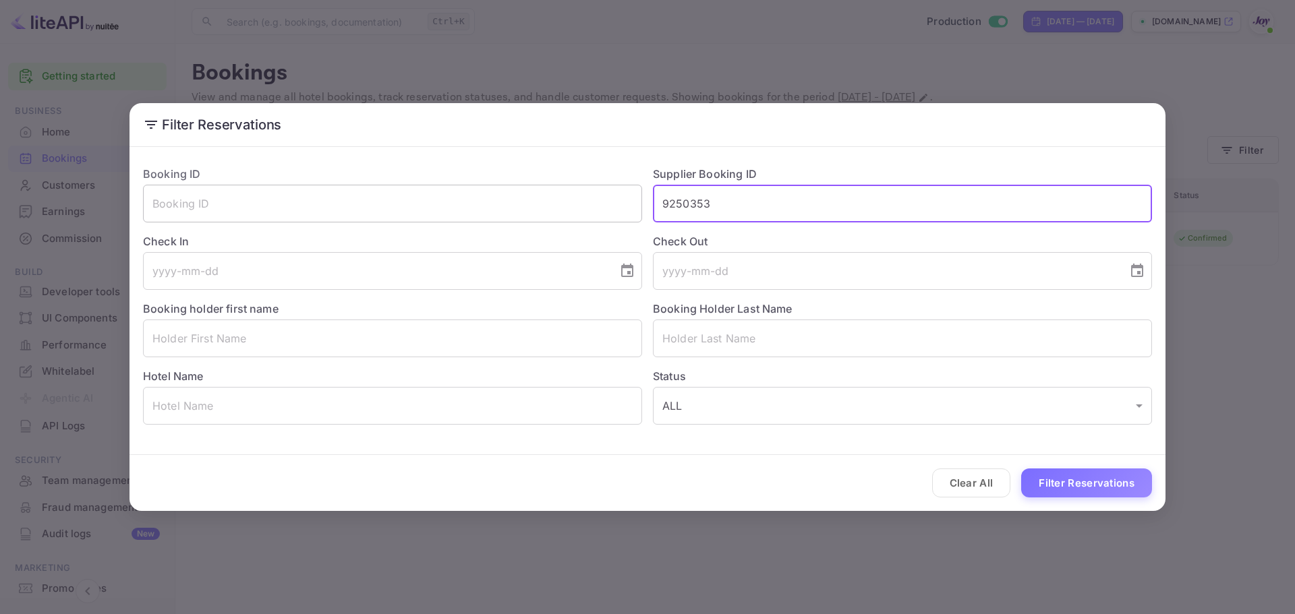
drag, startPoint x: 754, startPoint y: 207, endPoint x: 617, endPoint y: 202, distance: 137.6
click at [595, 208] on div "Booking ID ​ Supplier Booking ID 9250353 ​ Check In ​ Check Out ​ Booking holde…" at bounding box center [641, 290] width 1019 height 270
paste input "452940"
type input "9452940"
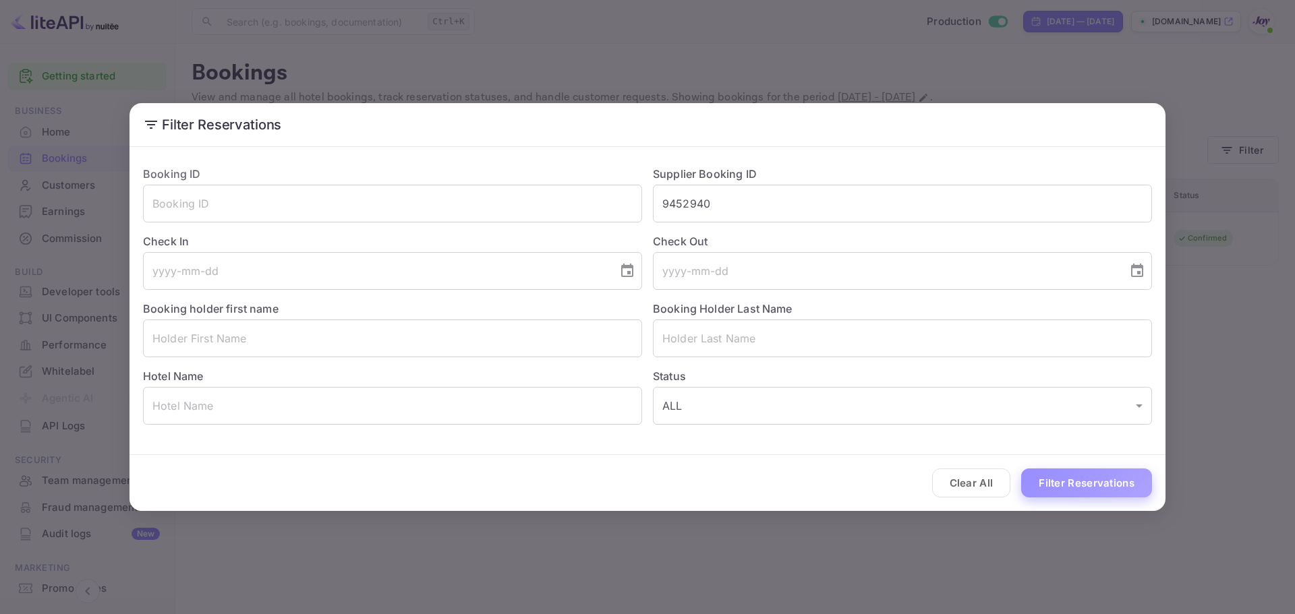
click at [1108, 480] on button "Filter Reservations" at bounding box center [1086, 483] width 131 height 29
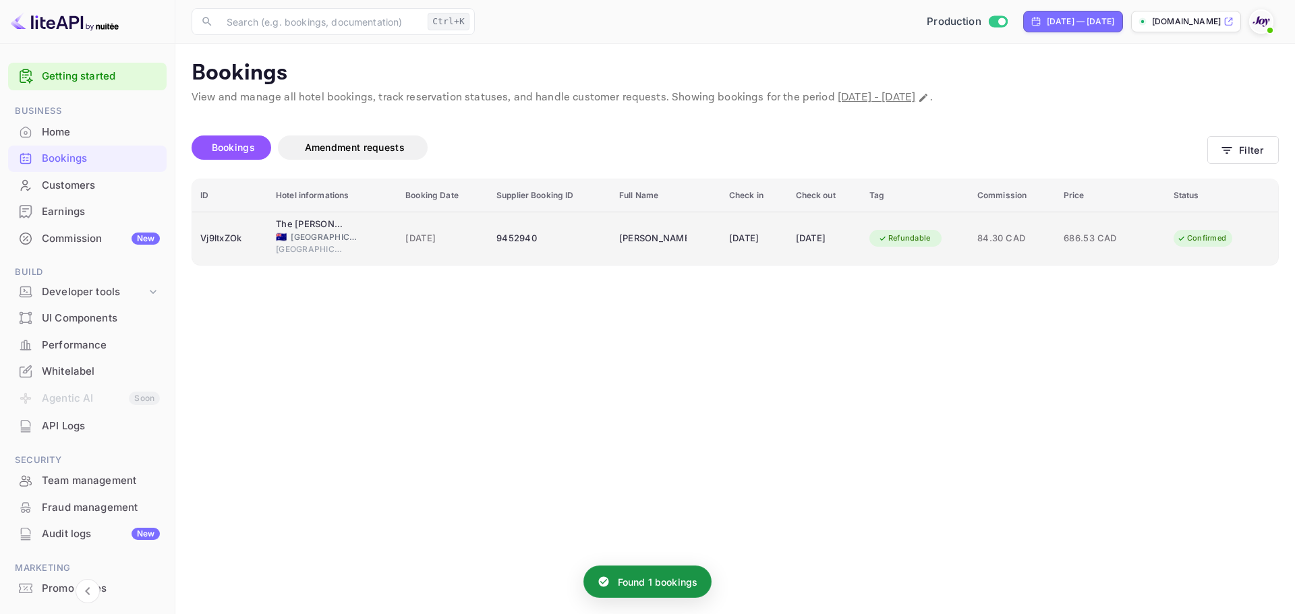
click at [345, 254] on div "[GEOGRAPHIC_DATA]" at bounding box center [332, 251] width 113 height 16
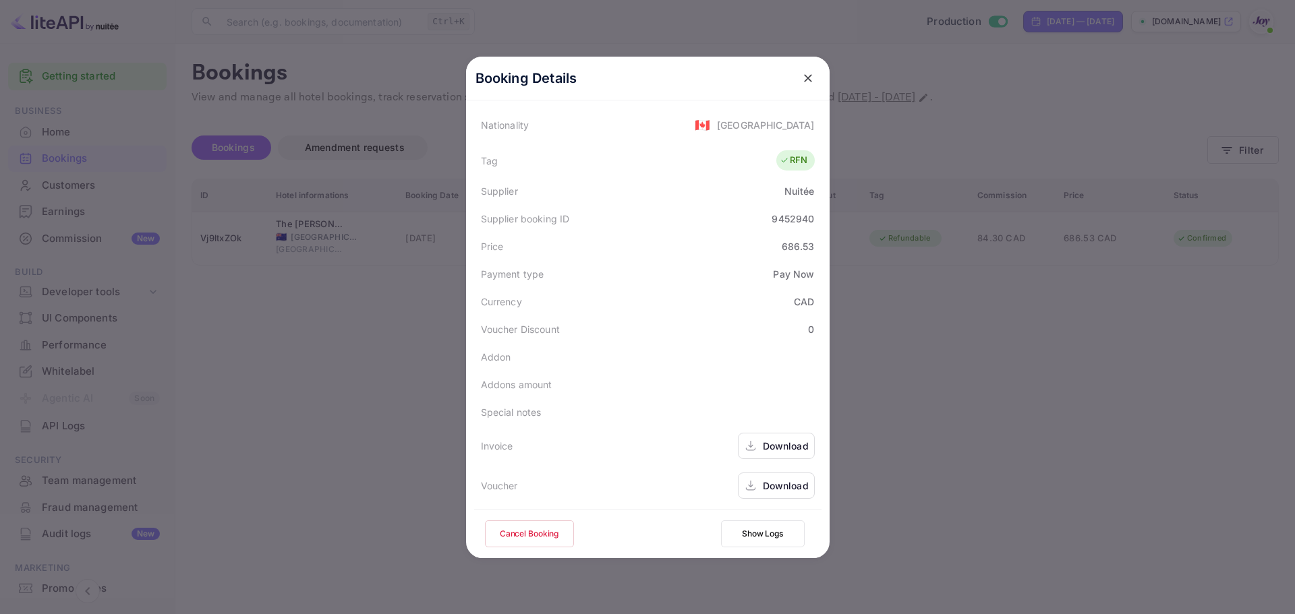
scroll to position [327, 0]
click at [772, 485] on div "Download" at bounding box center [786, 484] width 46 height 14
click at [1014, 407] on div at bounding box center [647, 307] width 1295 height 614
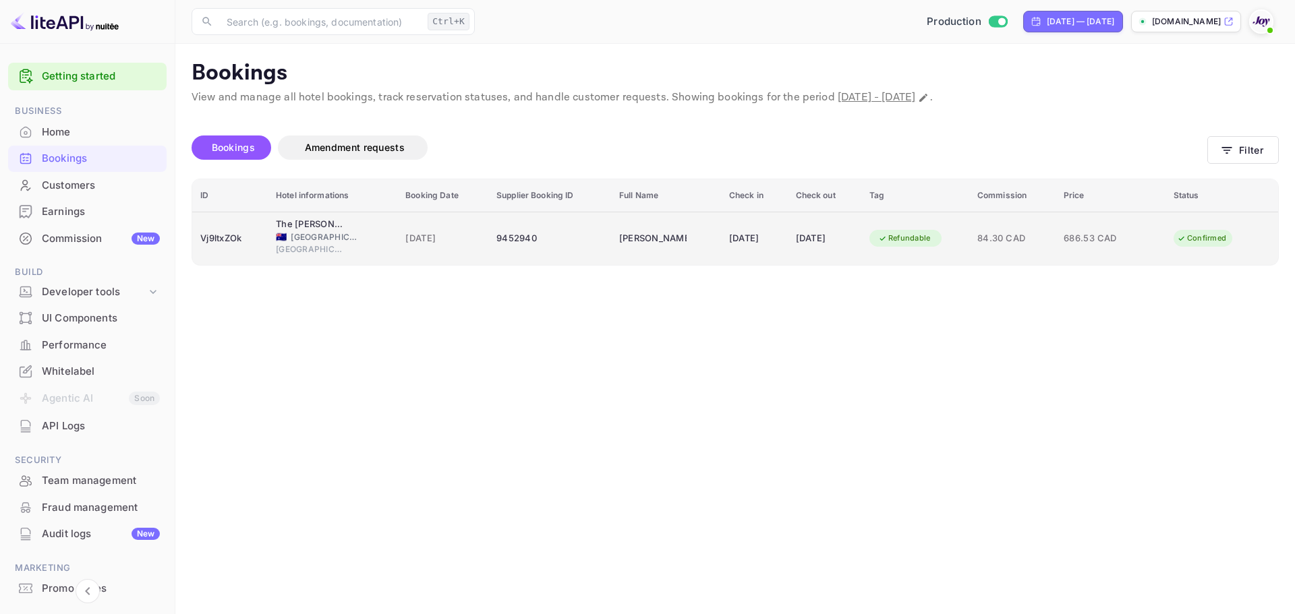
click at [295, 245] on span "[GEOGRAPHIC_DATA]" at bounding box center [309, 249] width 67 height 12
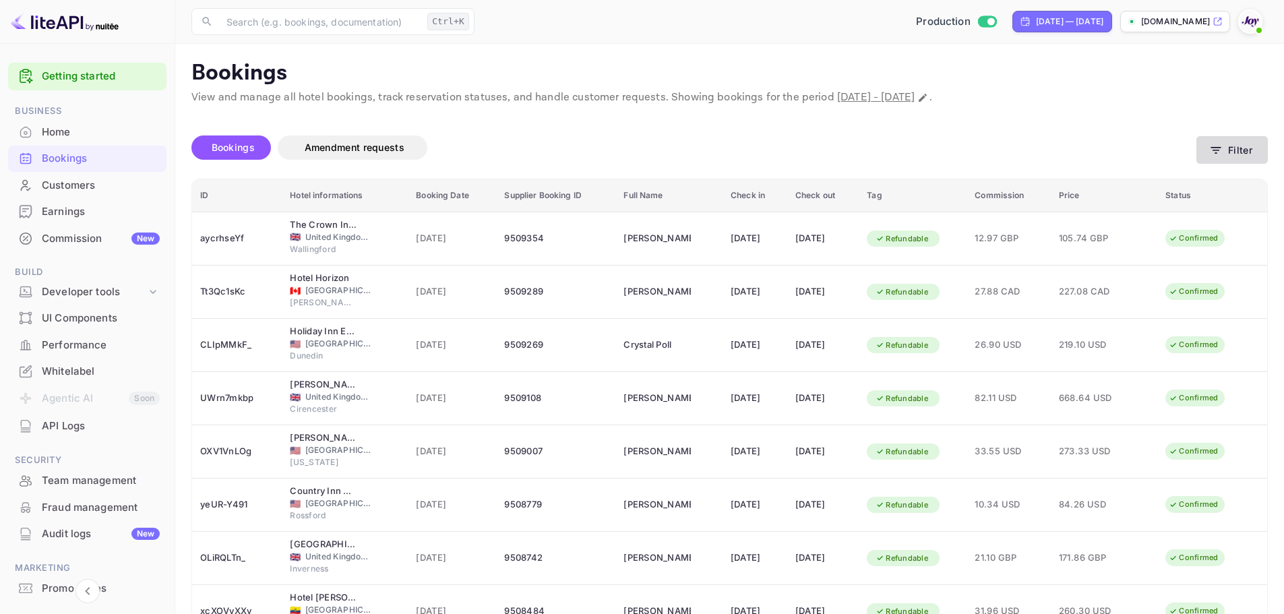
click at [1256, 144] on button "Filter" at bounding box center [1232, 150] width 71 height 28
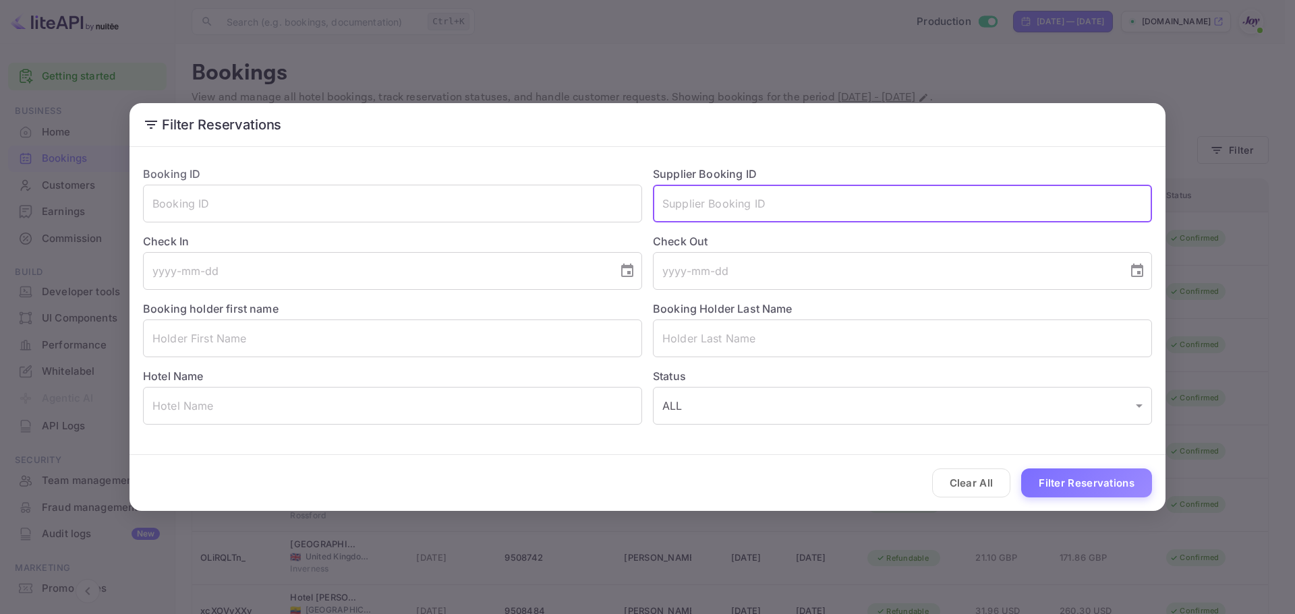
click at [802, 211] on input "text" at bounding box center [902, 204] width 499 height 38
paste input "9452940"
type input "9452940"
click at [1064, 485] on button "Filter Reservations" at bounding box center [1086, 483] width 131 height 29
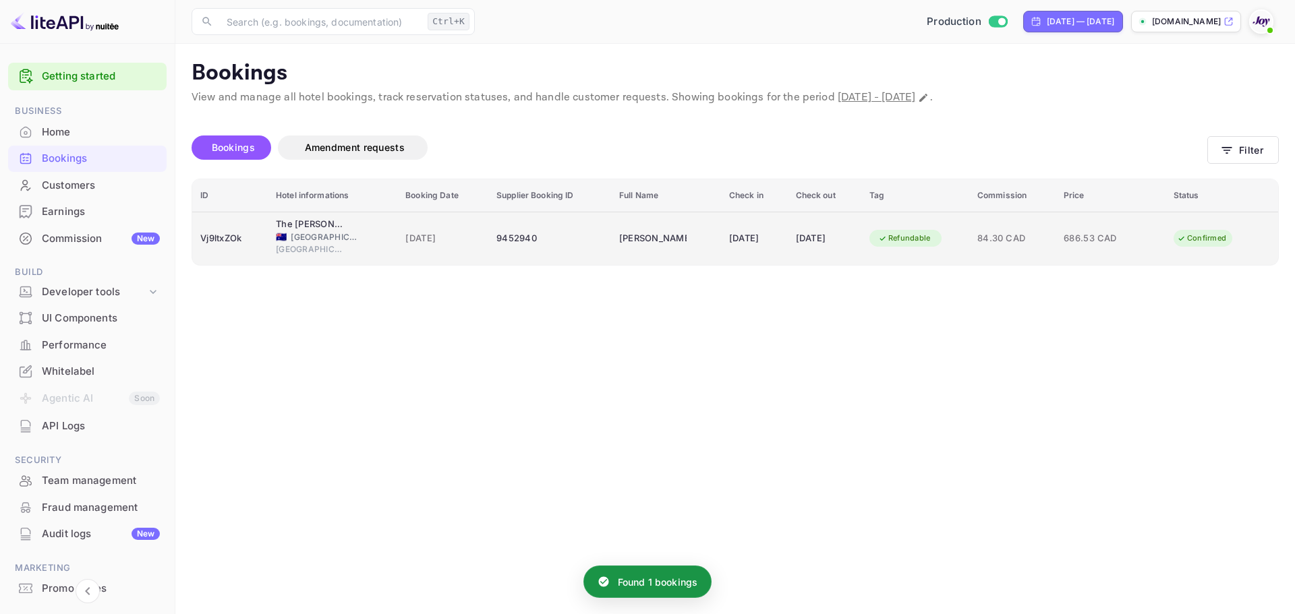
click at [454, 240] on span "[DATE]" at bounding box center [442, 238] width 75 height 15
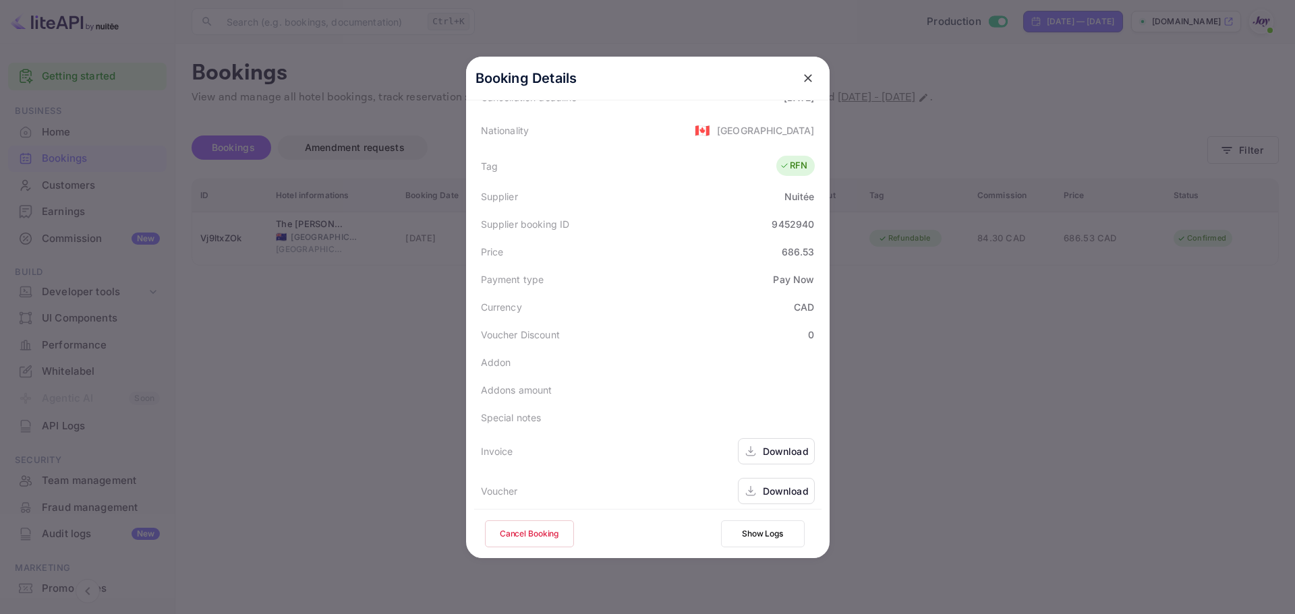
scroll to position [327, 0]
click at [770, 444] on div "Download" at bounding box center [786, 444] width 46 height 14
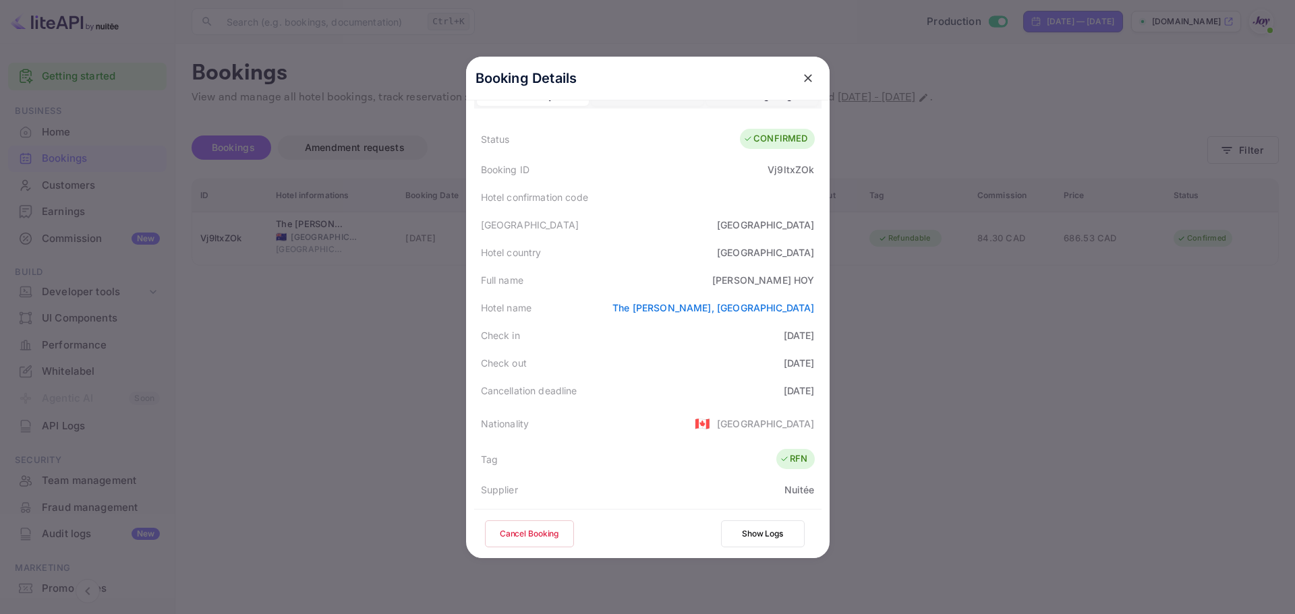
scroll to position [0, 0]
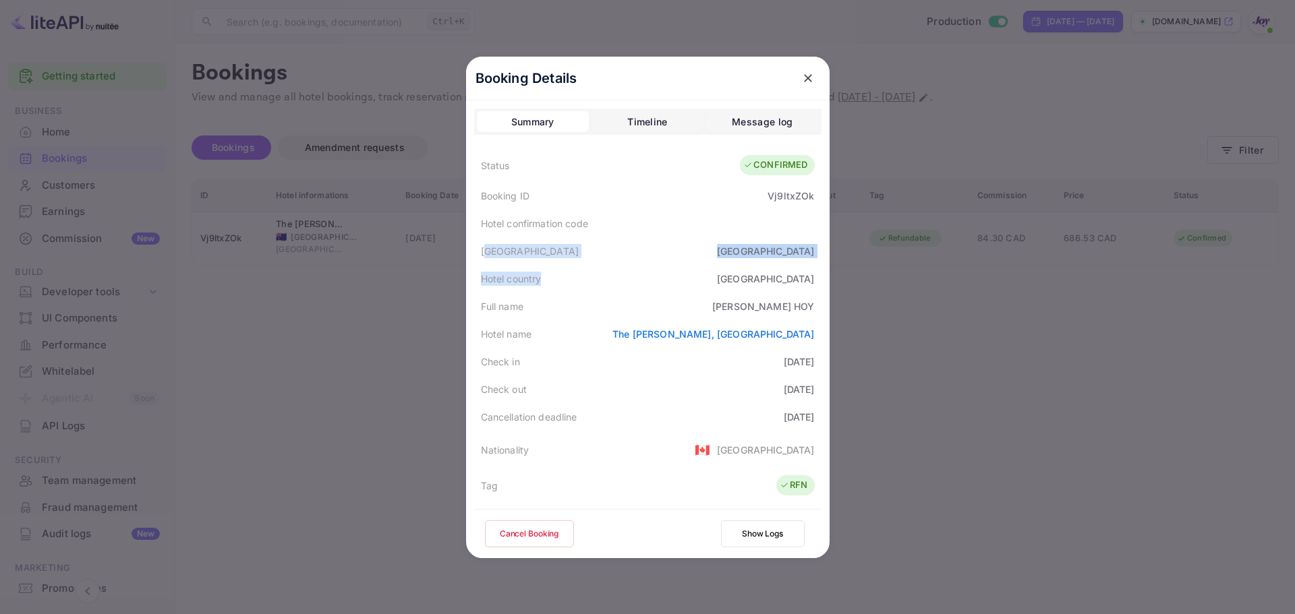
drag, startPoint x: 482, startPoint y: 261, endPoint x: 547, endPoint y: 284, distance: 69.3
click at [553, 283] on div "Status CONFIRMED Booking ID Vj9ltxZOk Hotel confirmation code Hotel city [GEOGR…" at bounding box center [647, 489] width 347 height 682
click at [535, 330] on div "Hotel name [GEOGRAPHIC_DATA][PERSON_NAME], [GEOGRAPHIC_DATA]" at bounding box center [647, 334] width 347 height 28
click at [547, 353] on div "Check in [DATE]" at bounding box center [647, 362] width 347 height 28
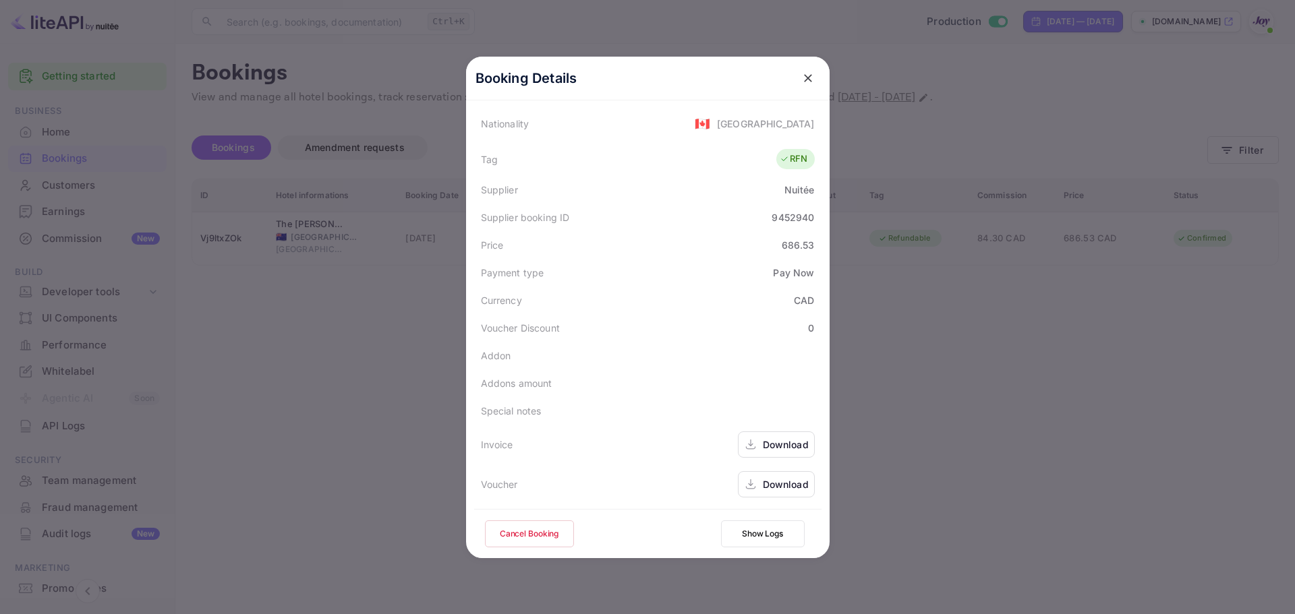
scroll to position [327, 0]
click at [1181, 316] on div at bounding box center [647, 307] width 1295 height 614
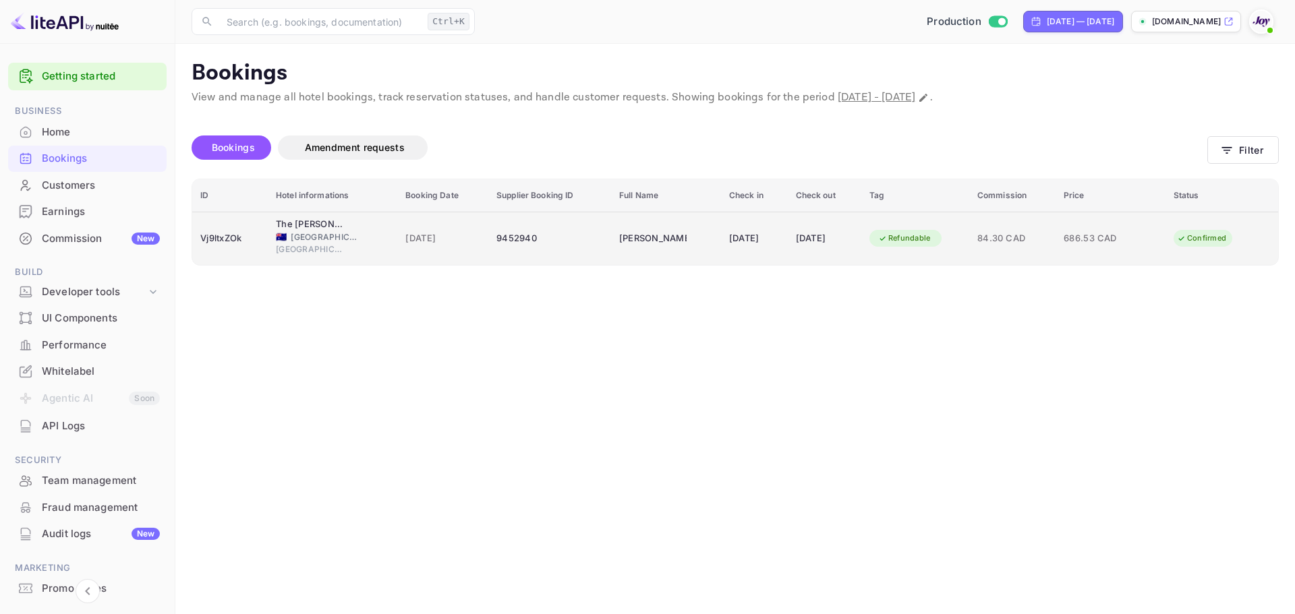
click at [353, 241] on span "[GEOGRAPHIC_DATA]" at bounding box center [324, 237] width 67 height 12
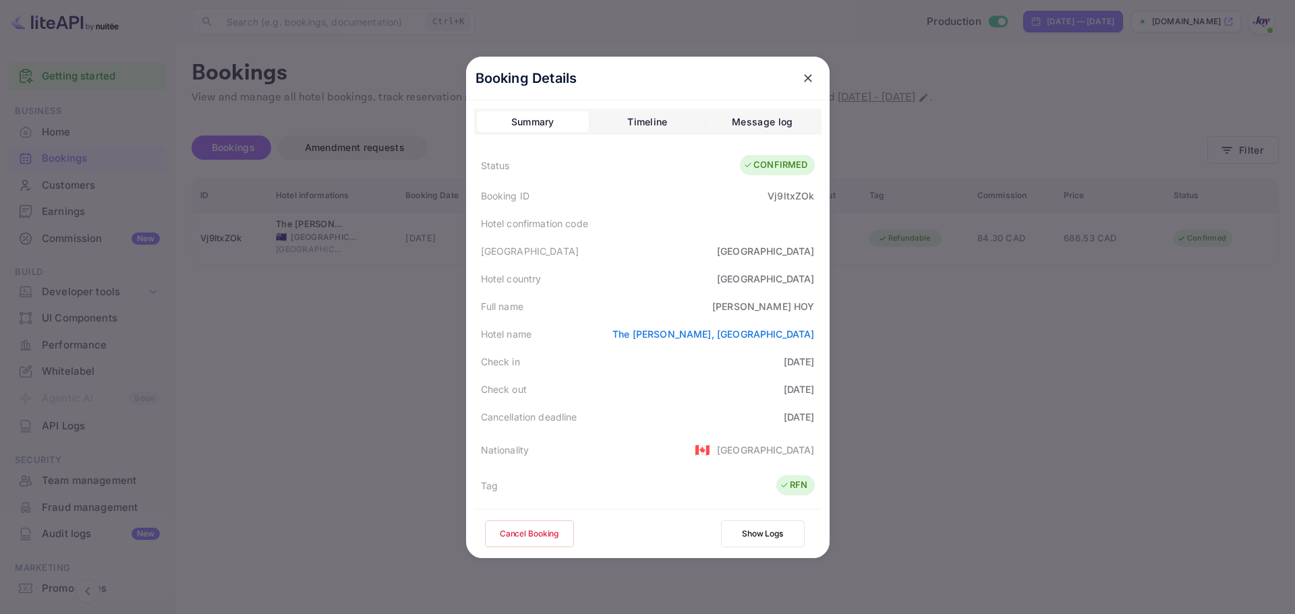
click at [956, 336] on div at bounding box center [647, 307] width 1295 height 614
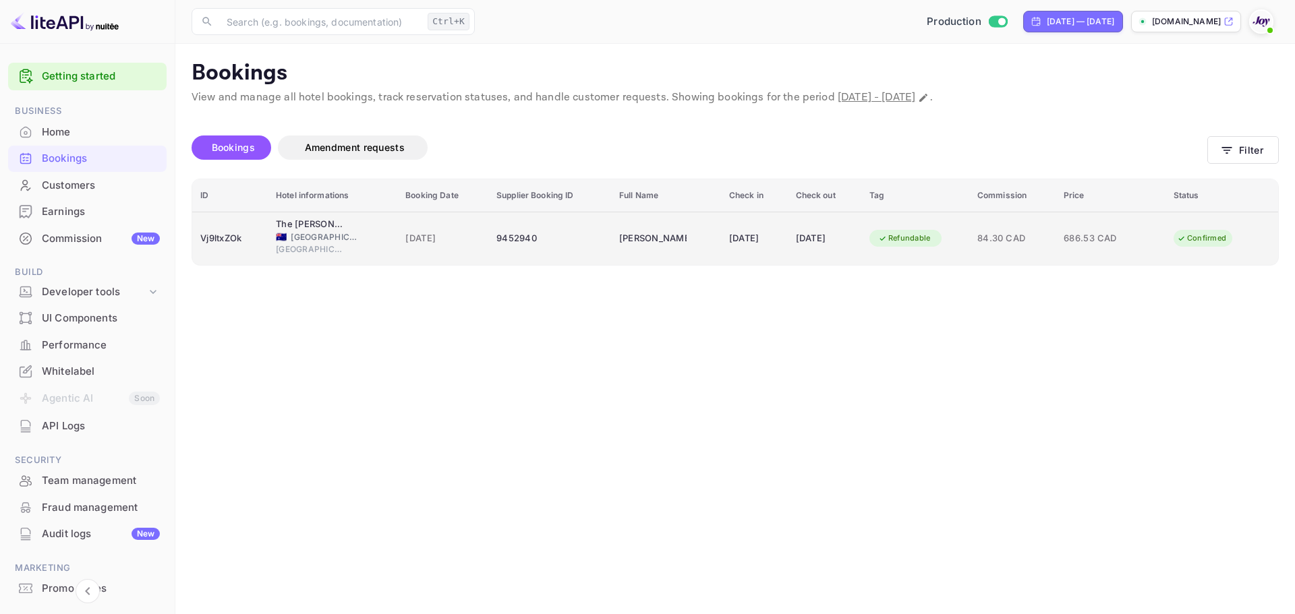
click at [773, 239] on div "[DATE]" at bounding box center [754, 239] width 51 height 22
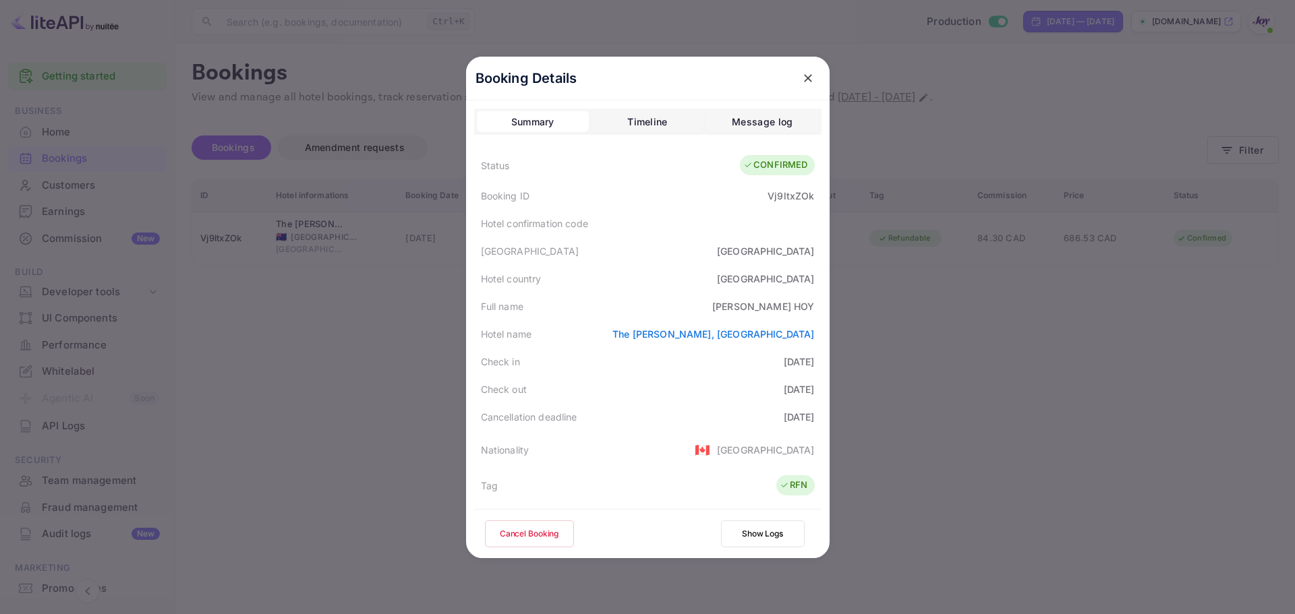
click at [276, 359] on div at bounding box center [647, 307] width 1295 height 614
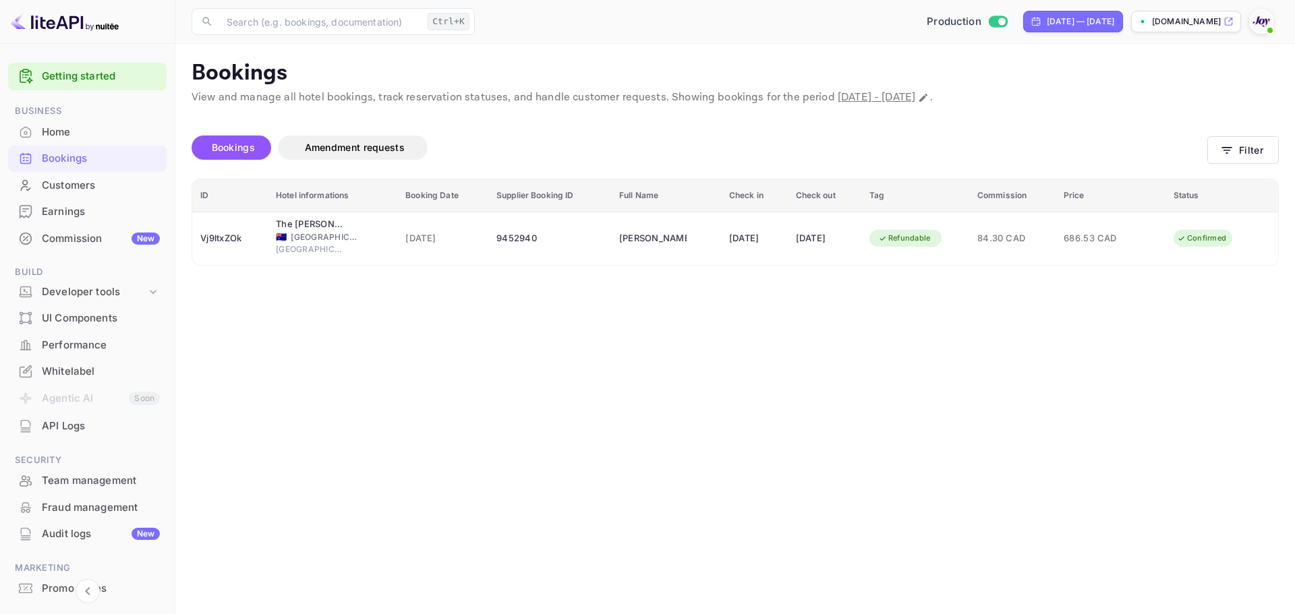
click at [76, 190] on div "Customers" at bounding box center [101, 186] width 118 height 16
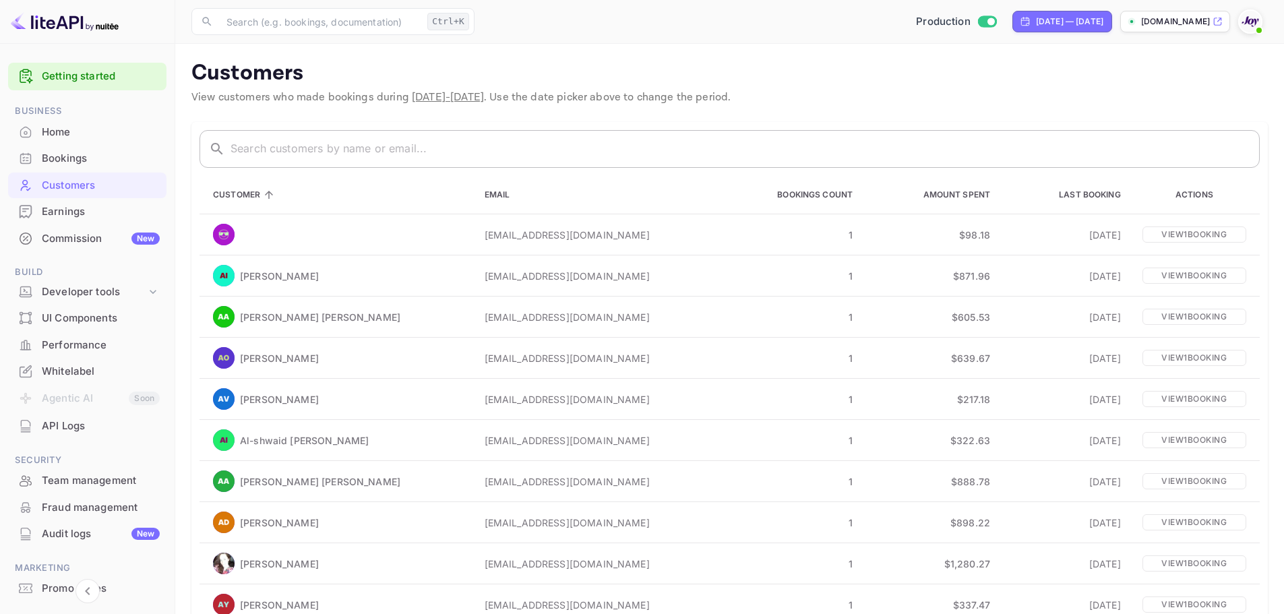
click at [443, 139] on input "text" at bounding box center [746, 149] width 1030 height 38
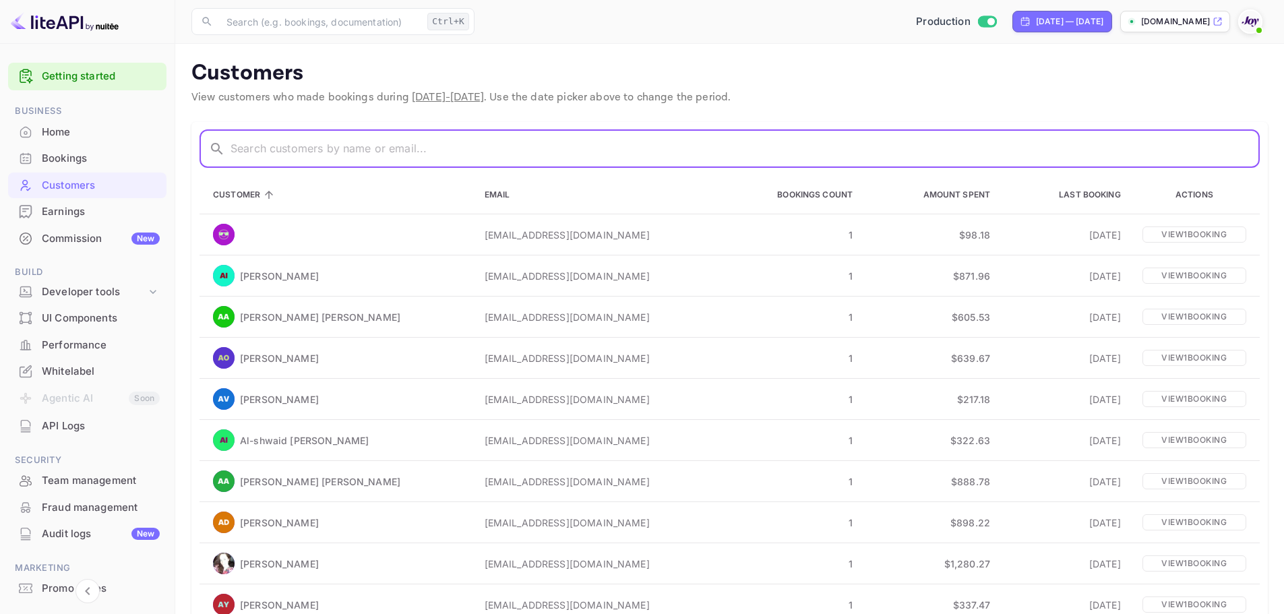
paste input "[PERSON_NAME]"
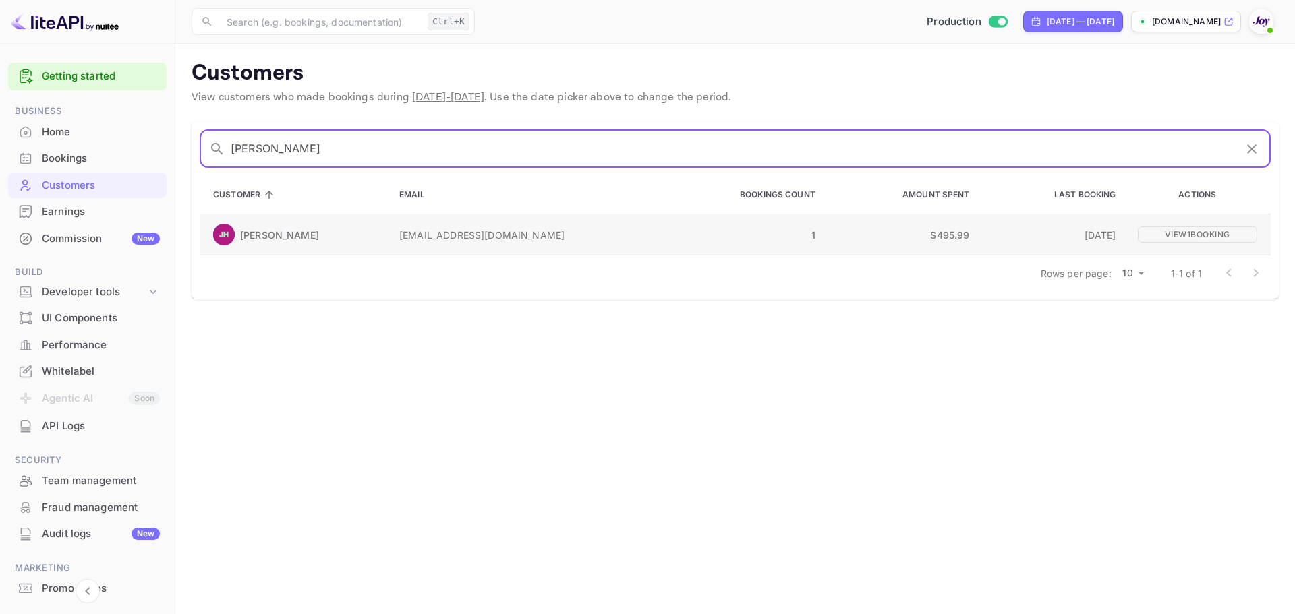
type input "[PERSON_NAME]"
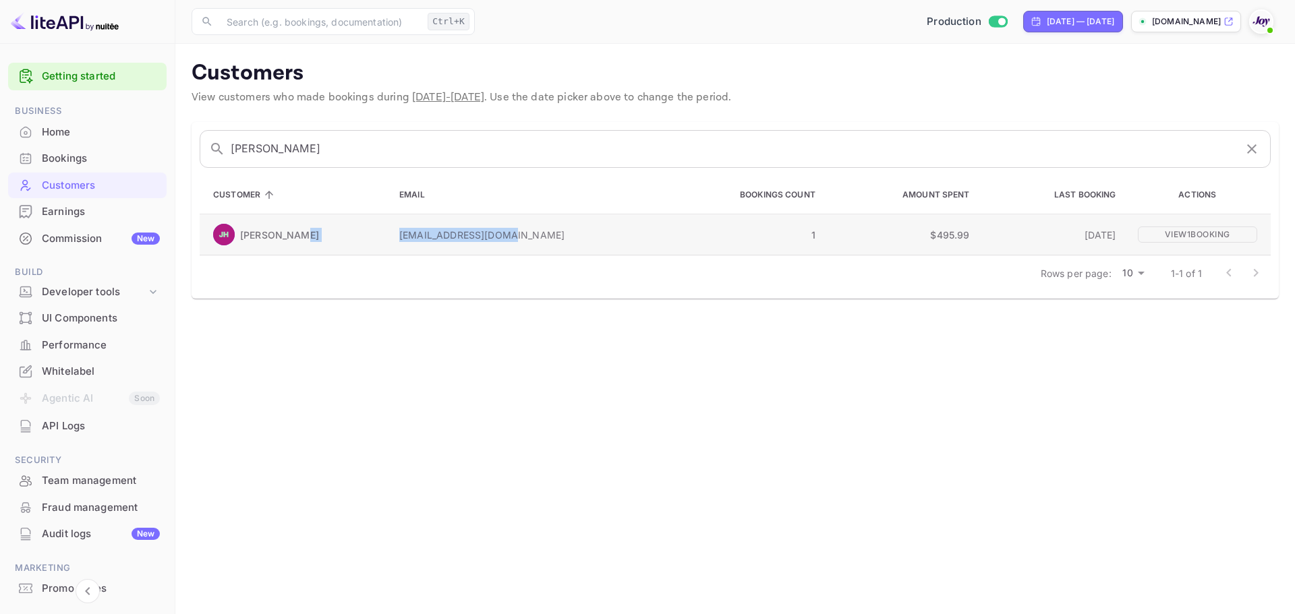
drag, startPoint x: 514, startPoint y: 235, endPoint x: 368, endPoint y: 254, distance: 147.5
click at [368, 254] on tr "[PERSON_NAME] [PERSON_NAME][EMAIL_ADDRESS][DOMAIN_NAME] 1 $495.99 [DATE] View 1…" at bounding box center [735, 234] width 1071 height 41
copy tr "[EMAIL_ADDRESS][DOMAIN_NAME]"
drag, startPoint x: 367, startPoint y: 387, endPoint x: 276, endPoint y: 304, distance: 123.6
click at [367, 388] on main "Customers View customers who made bookings during [DATE] - [DATE] . Use the dat…" at bounding box center [734, 329] width 1119 height 570
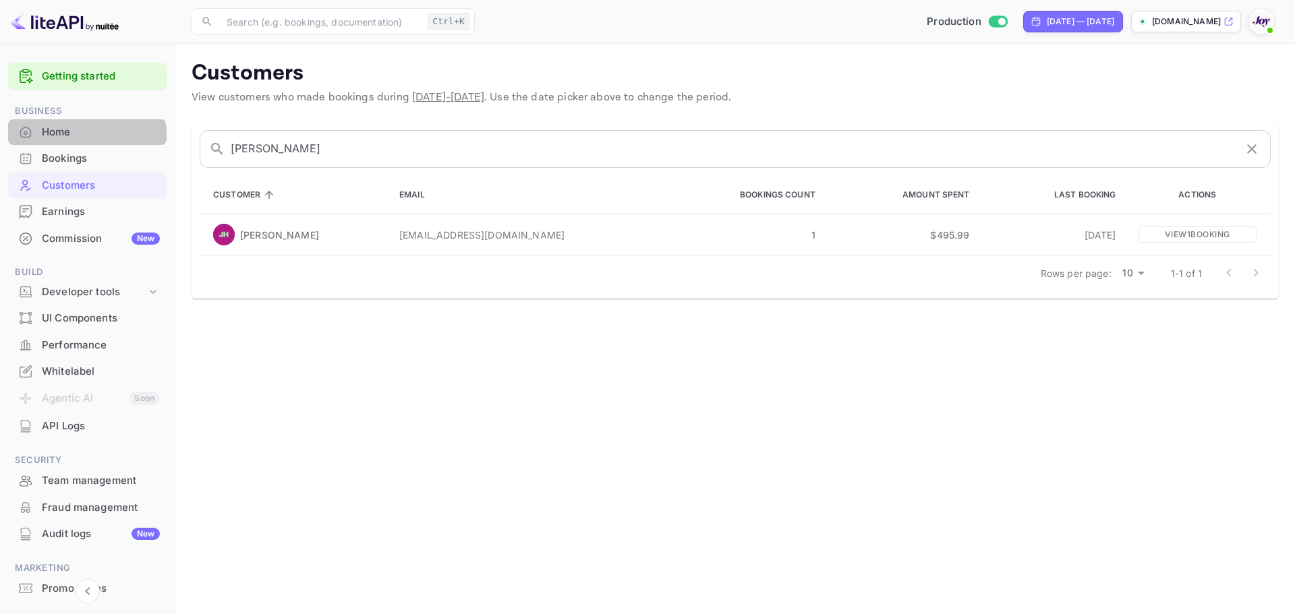
click at [81, 140] on div "Home" at bounding box center [87, 132] width 158 height 26
click at [76, 161] on div "Bookings" at bounding box center [101, 159] width 118 height 16
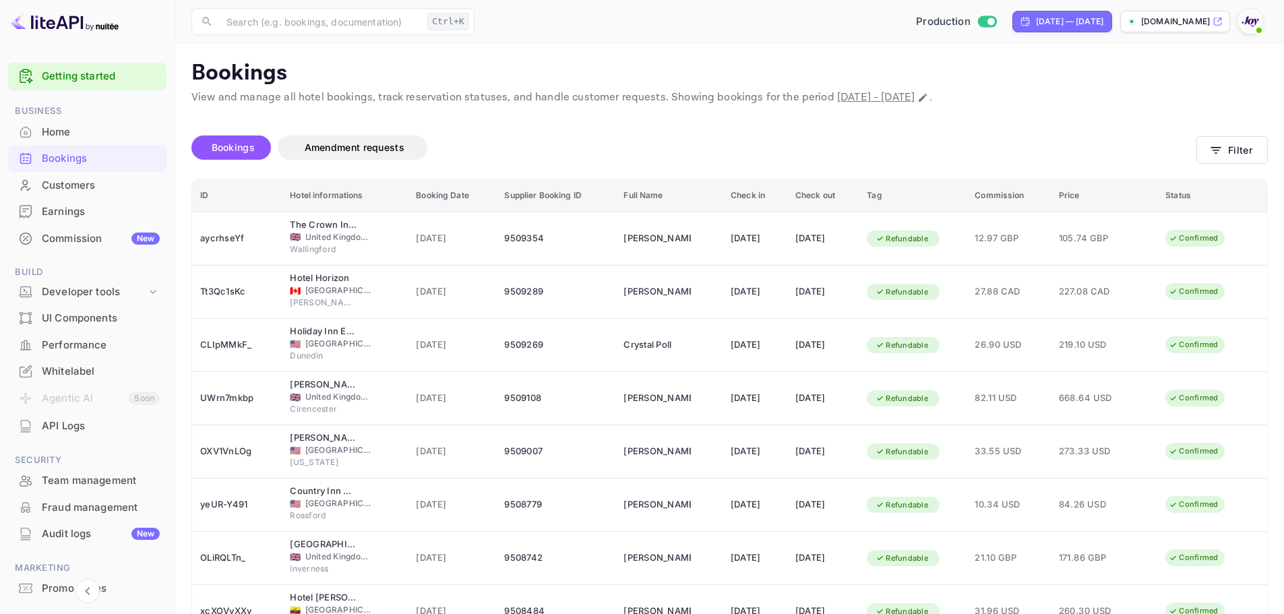
click at [611, 150] on div "Bookings Amendment requests" at bounding box center [693, 148] width 1005 height 24
click at [601, 167] on div "Bookings Amendment requests" at bounding box center [693, 152] width 1005 height 32
click at [620, 129] on div "Bookings Amendment requests" at bounding box center [693, 150] width 1005 height 57
click at [1218, 148] on icon "button" at bounding box center [1217, 150] width 10 height 7
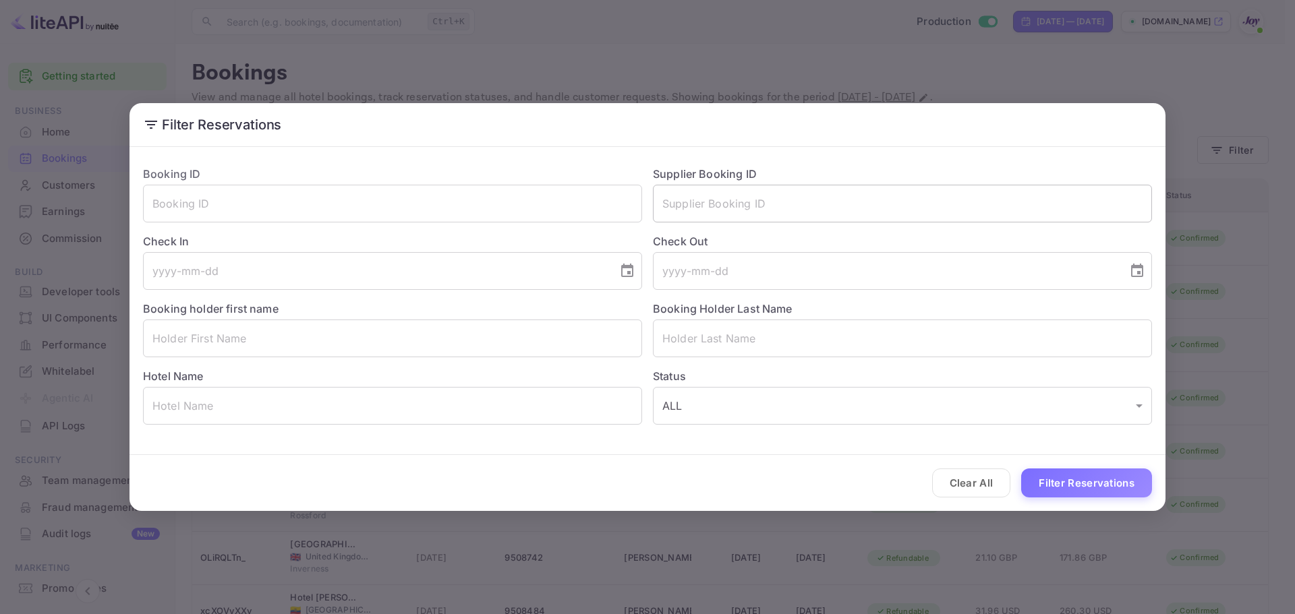
click at [750, 202] on input "text" at bounding box center [902, 204] width 499 height 38
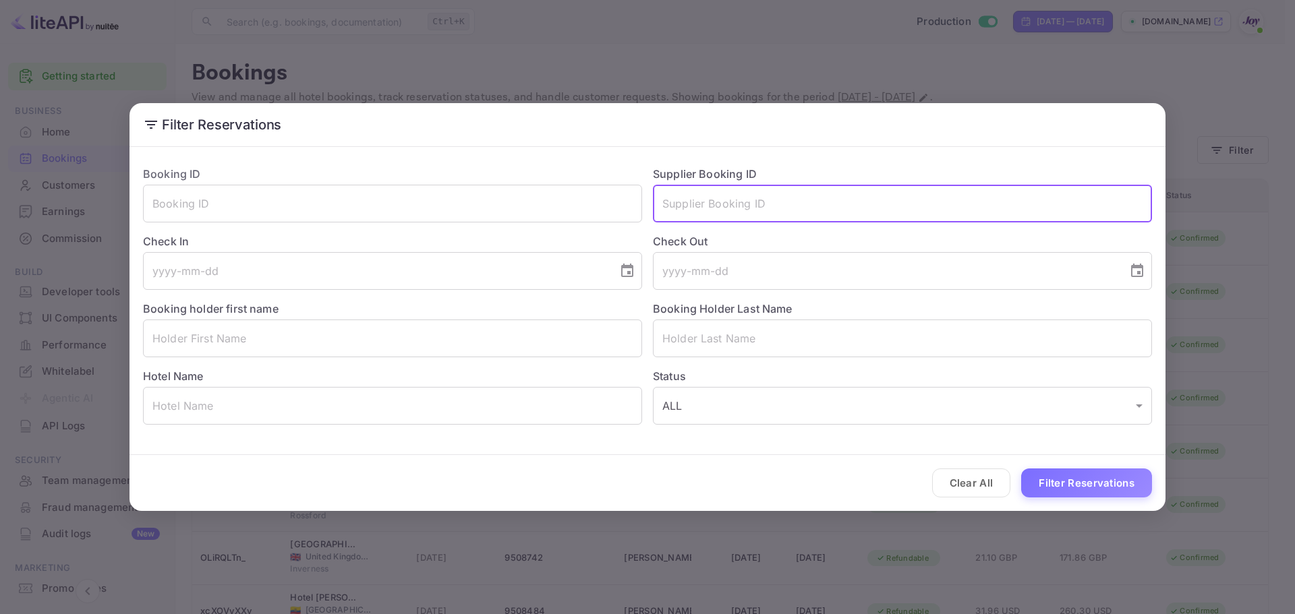
paste input "9452940"
type input "9452940"
click at [1021, 469] on button "Filter Reservations" at bounding box center [1086, 483] width 131 height 29
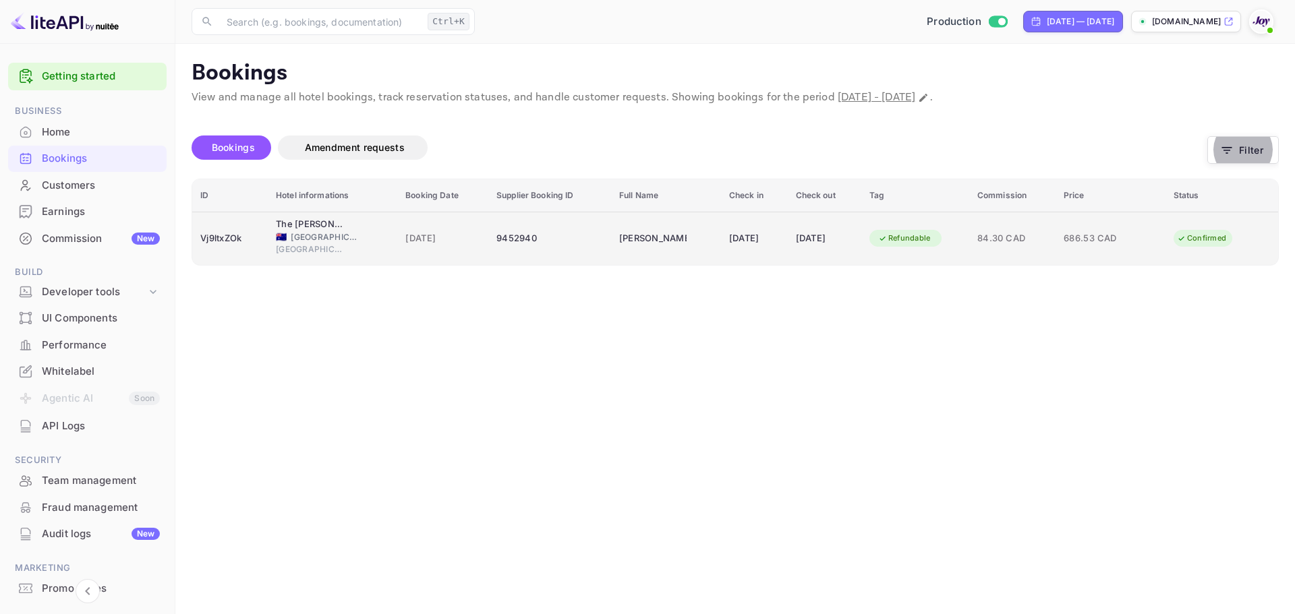
click at [578, 255] on td "9452940" at bounding box center [549, 238] width 123 height 53
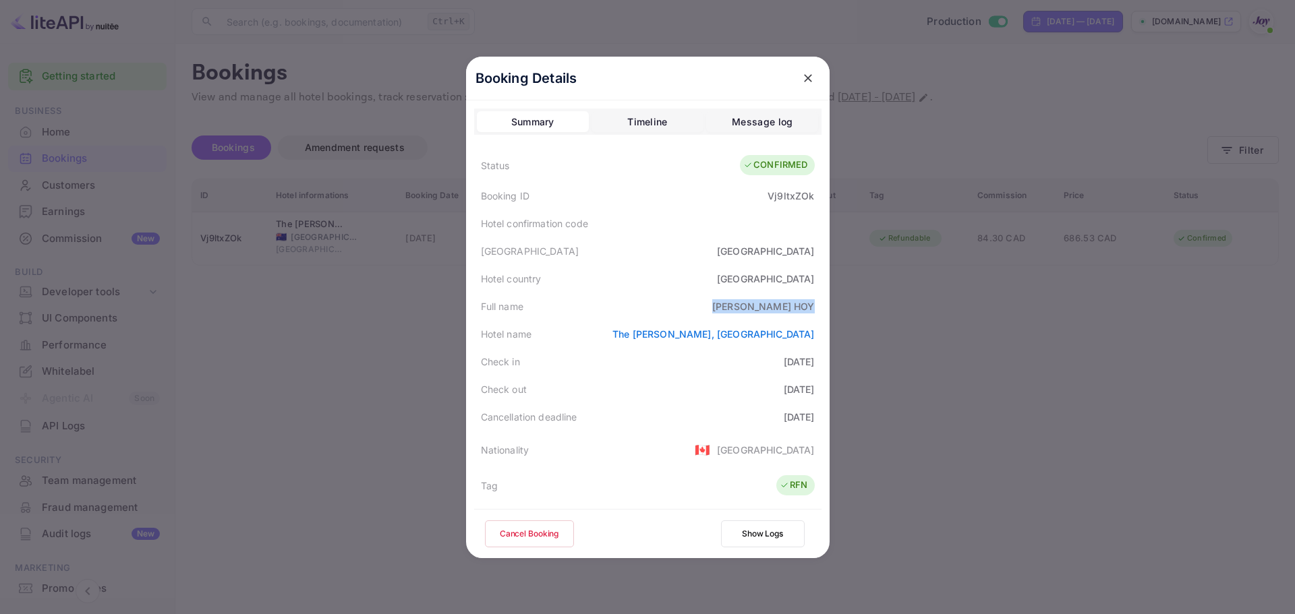
drag, startPoint x: 741, startPoint y: 309, endPoint x: 819, endPoint y: 312, distance: 78.3
click at [819, 311] on div "Booking Details Summary Timeline Message log Status CONFIRMED Booking ID Vj9ltx…" at bounding box center [647, 308] width 363 height 502
copy div "[PERSON_NAME]"
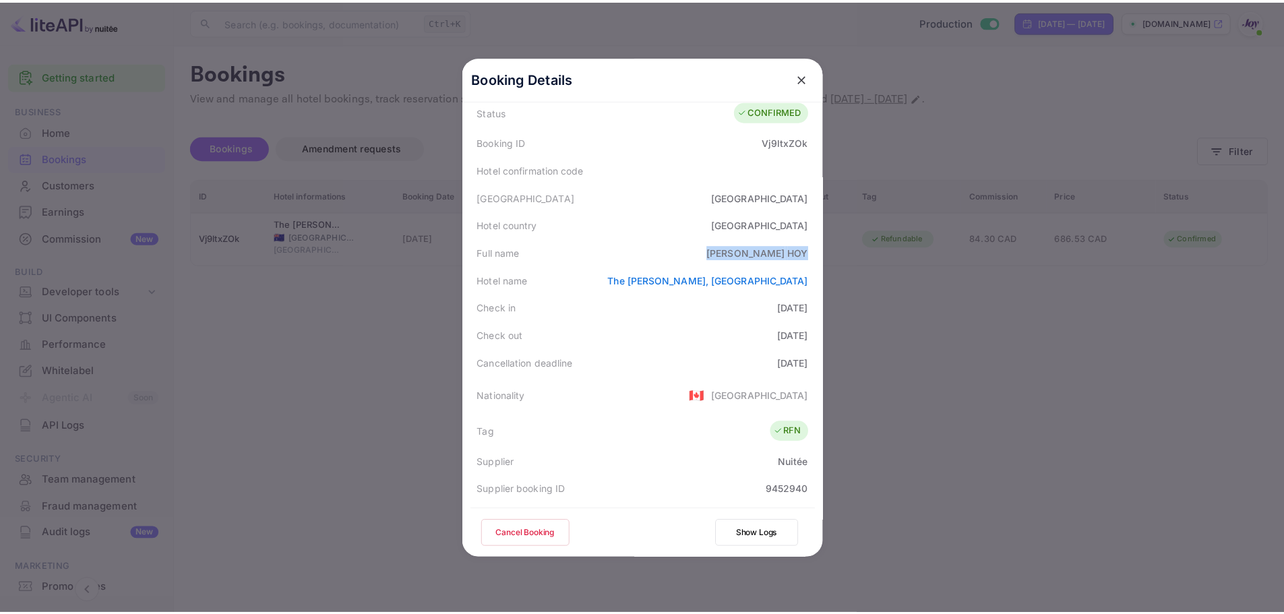
scroll to position [327, 0]
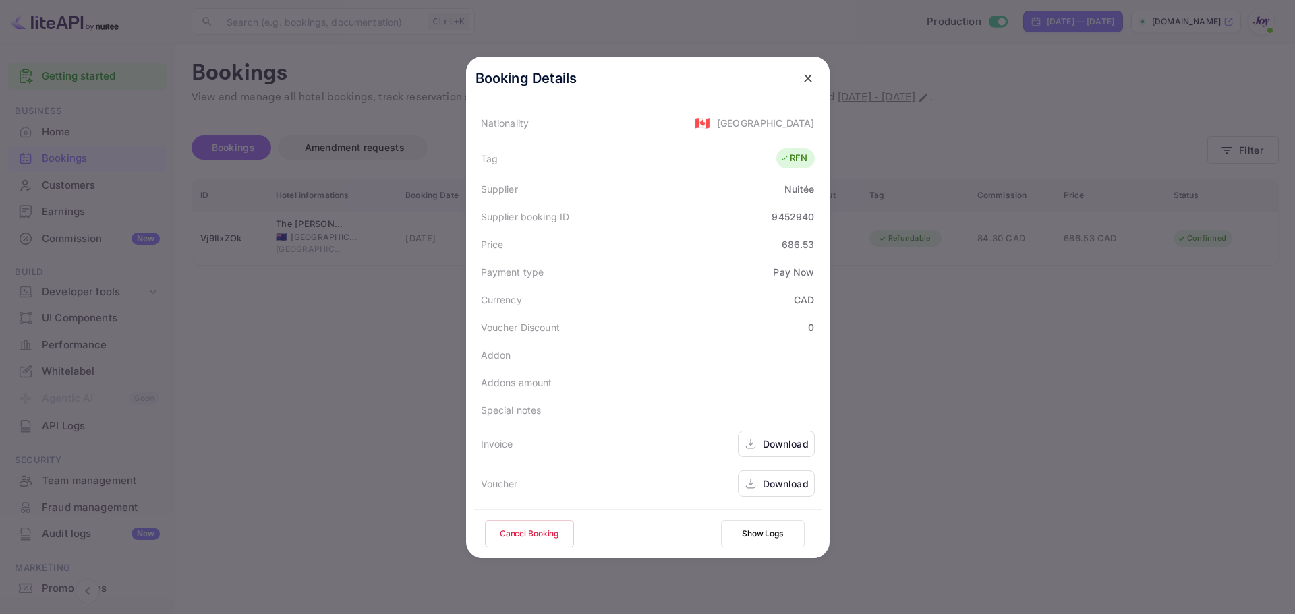
click at [945, 332] on div at bounding box center [647, 307] width 1295 height 614
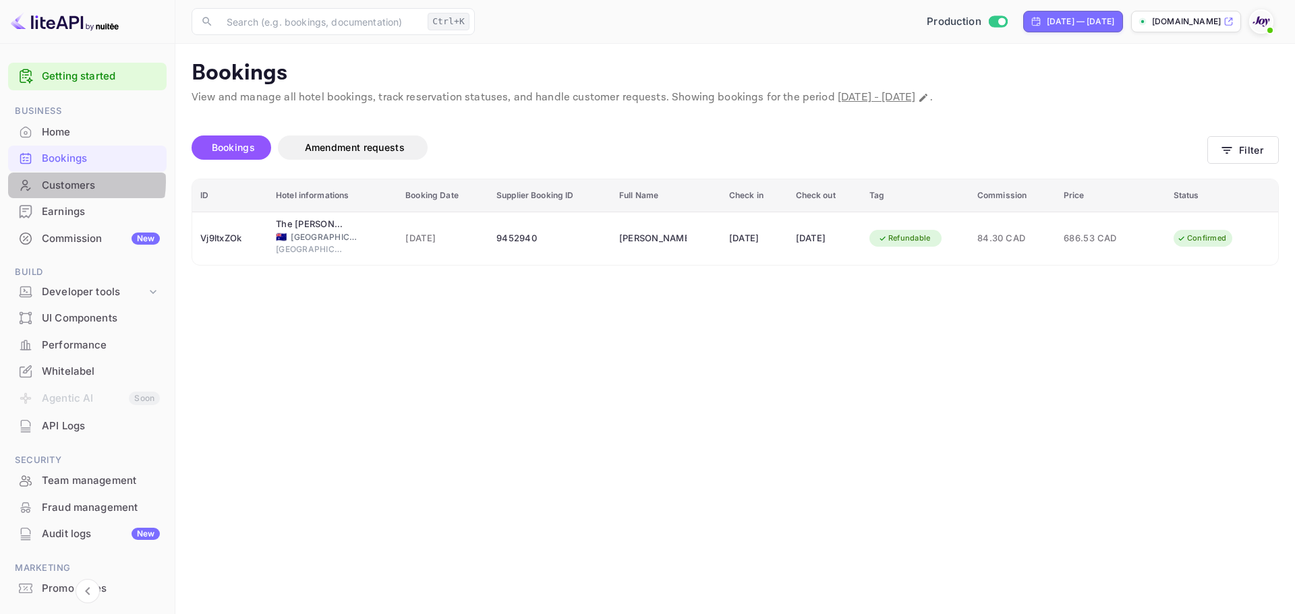
click at [68, 181] on div "Customers" at bounding box center [101, 186] width 118 height 16
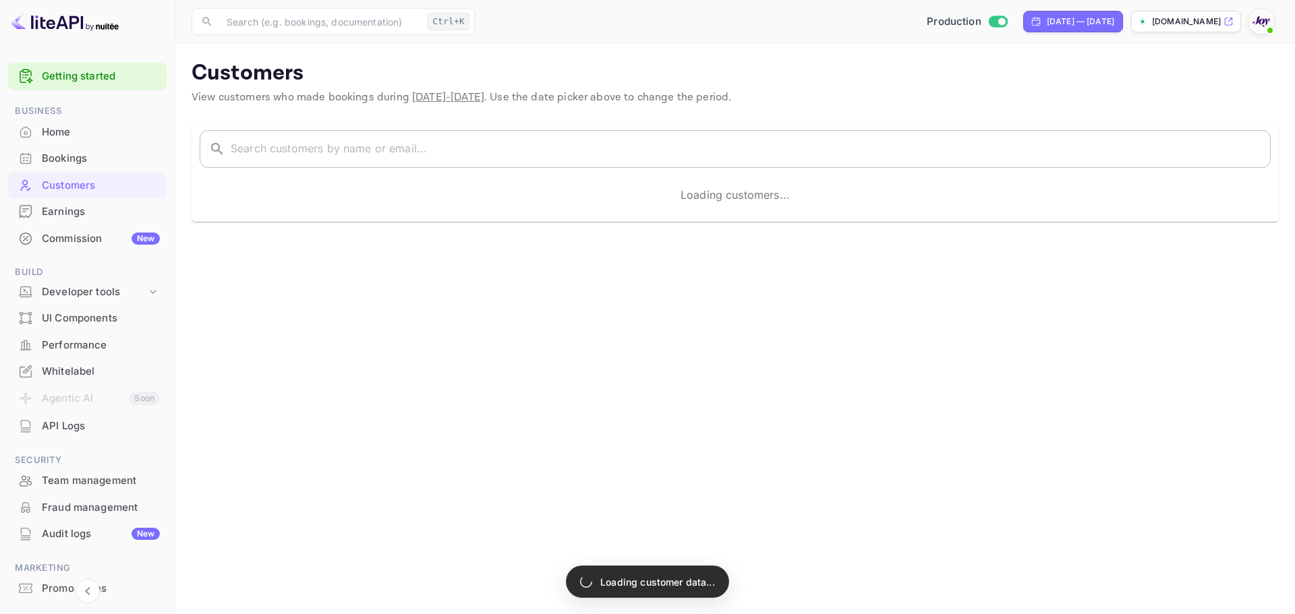
click at [390, 154] on input "text" at bounding box center [751, 149] width 1040 height 38
paste input "[PERSON_NAME]"
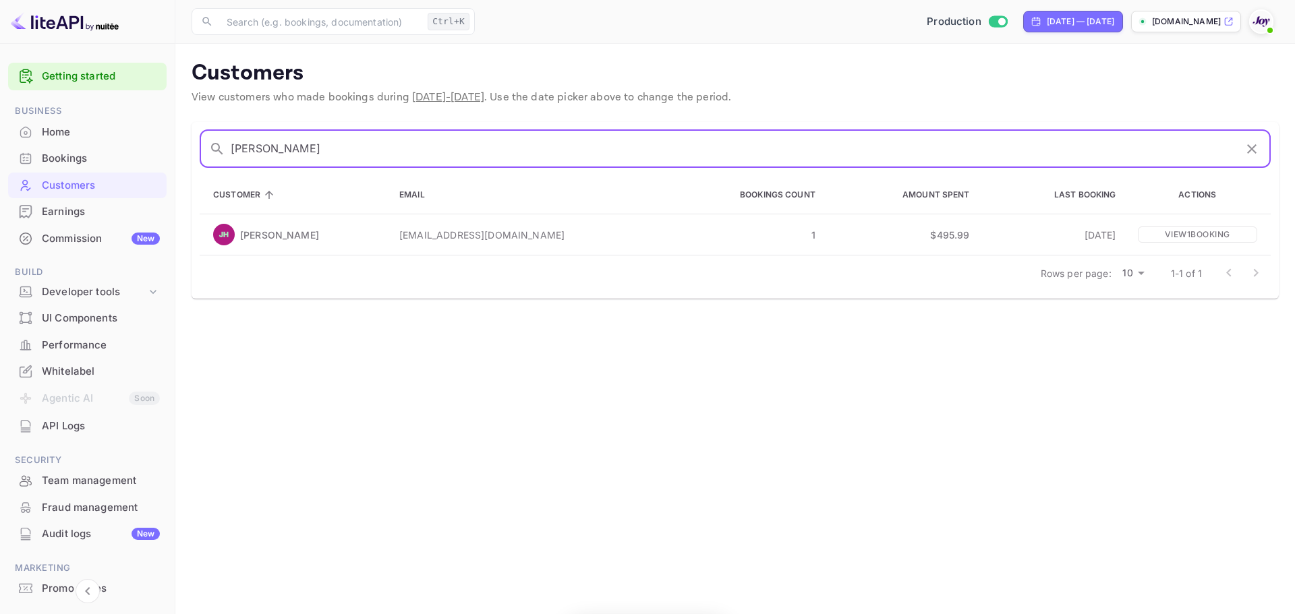
type input "[PERSON_NAME]"
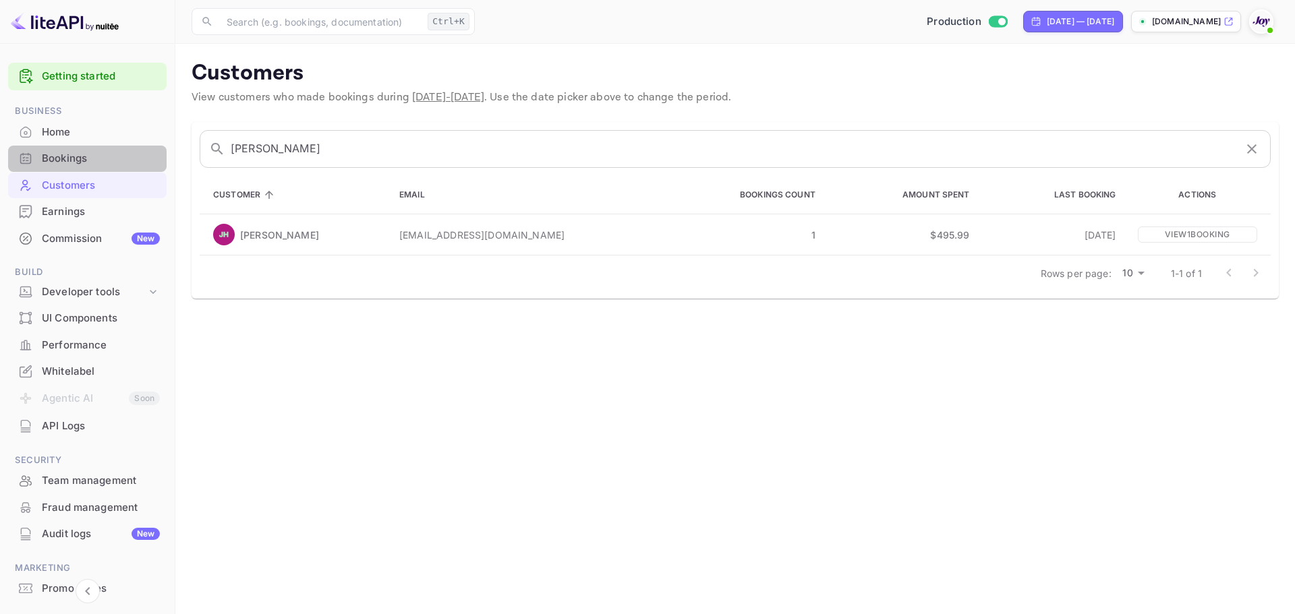
click at [111, 165] on div "Bookings" at bounding box center [101, 159] width 118 height 16
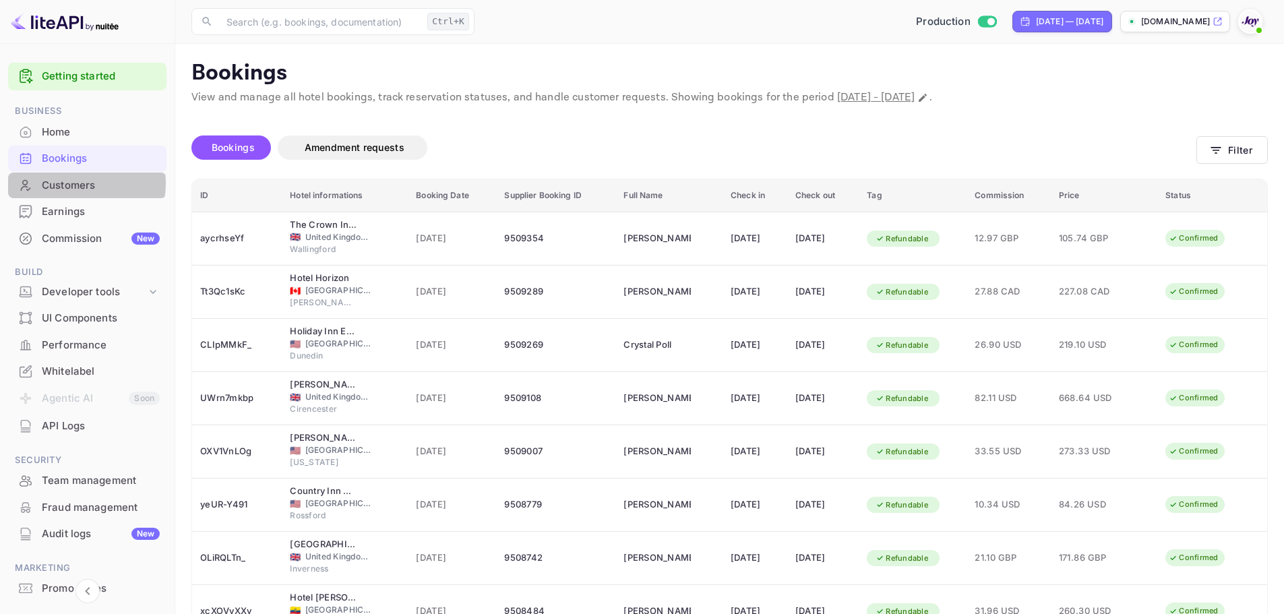
click at [84, 183] on div "Customers" at bounding box center [101, 186] width 118 height 16
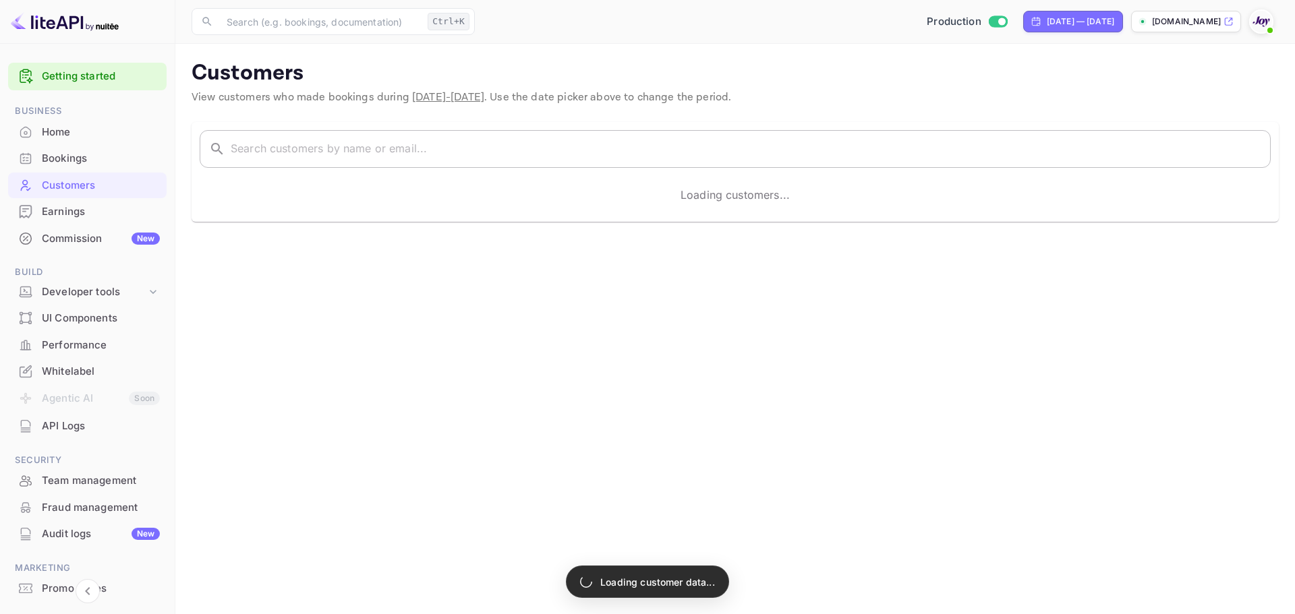
click at [518, 146] on input "text" at bounding box center [751, 149] width 1040 height 38
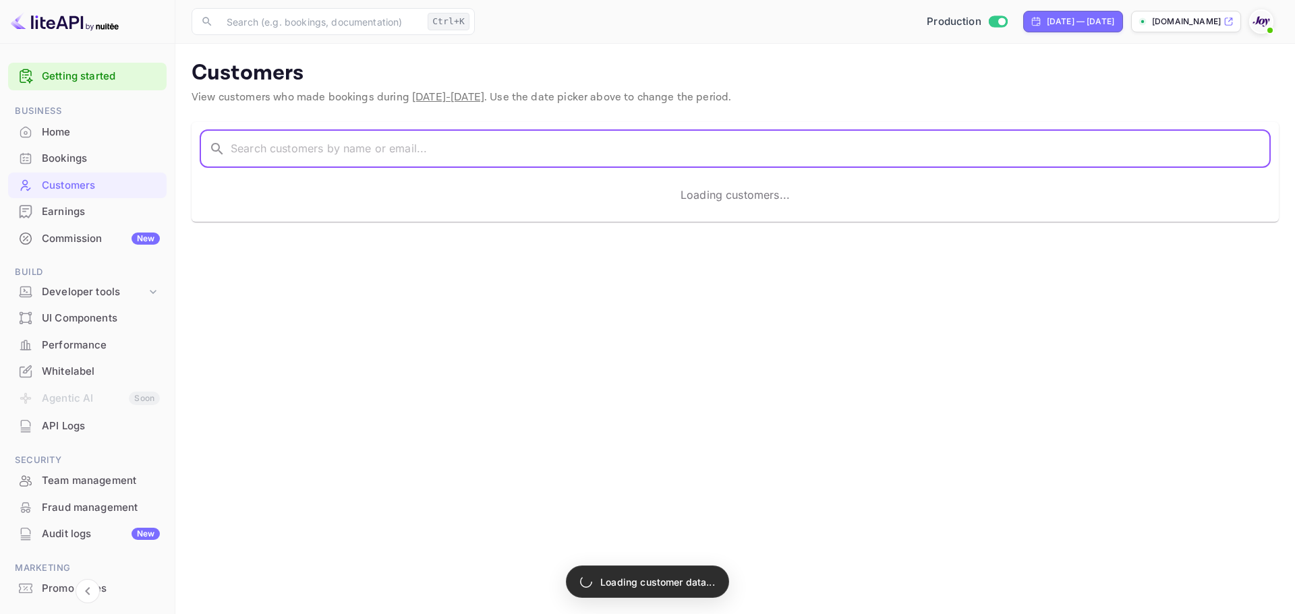
paste input "[PERSON_NAME]"
type input "[PERSON_NAME]"
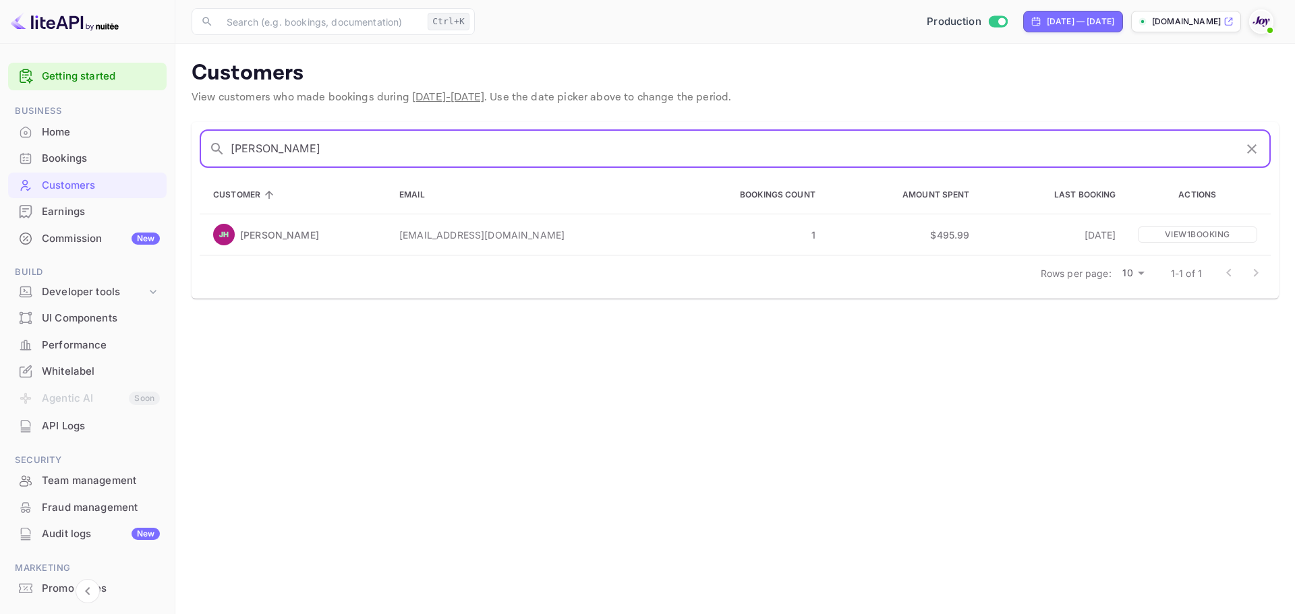
click at [419, 322] on main "Customers View customers who made bookings during [DATE] - [DATE] . Use the dat…" at bounding box center [734, 329] width 1119 height 570
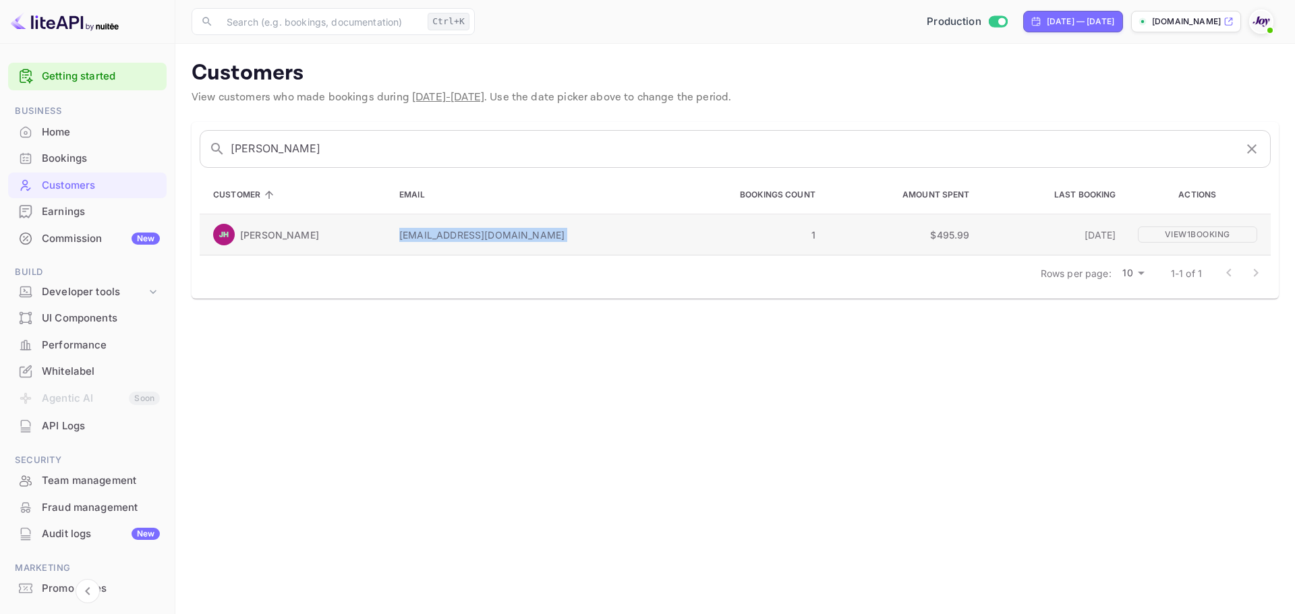
drag, startPoint x: 376, startPoint y: 237, endPoint x: 574, endPoint y: 249, distance: 198.6
click at [574, 249] on tr "[PERSON_NAME] [PERSON_NAME][EMAIL_ADDRESS][DOMAIN_NAME] 1 $495.99 [DATE] View 1…" at bounding box center [735, 234] width 1071 height 41
click at [529, 281] on div "Rows per page: 10 10 1-1 of 1" at bounding box center [735, 273] width 1071 height 35
click at [508, 235] on p "[EMAIL_ADDRESS][DOMAIN_NAME]" at bounding box center [523, 235] width 249 height 14
click at [552, 227] on td "[EMAIL_ADDRESS][DOMAIN_NAME]" at bounding box center [523, 234] width 271 height 41
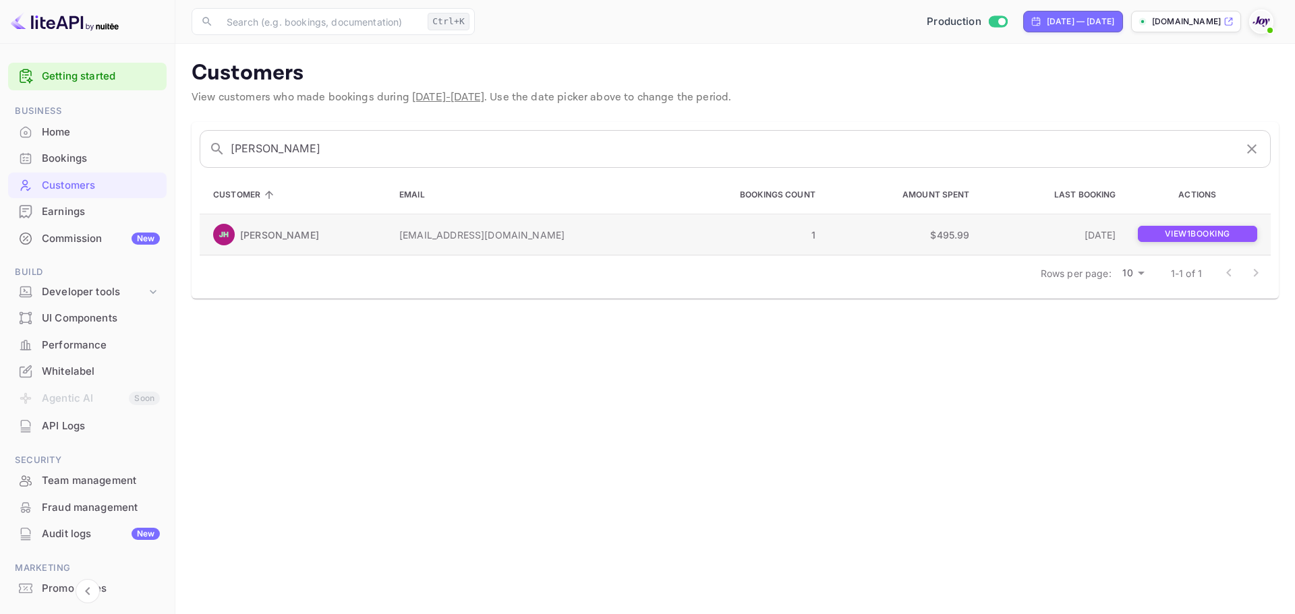
click at [1158, 232] on p "View 1 booking" at bounding box center [1196, 234] width 119 height 16
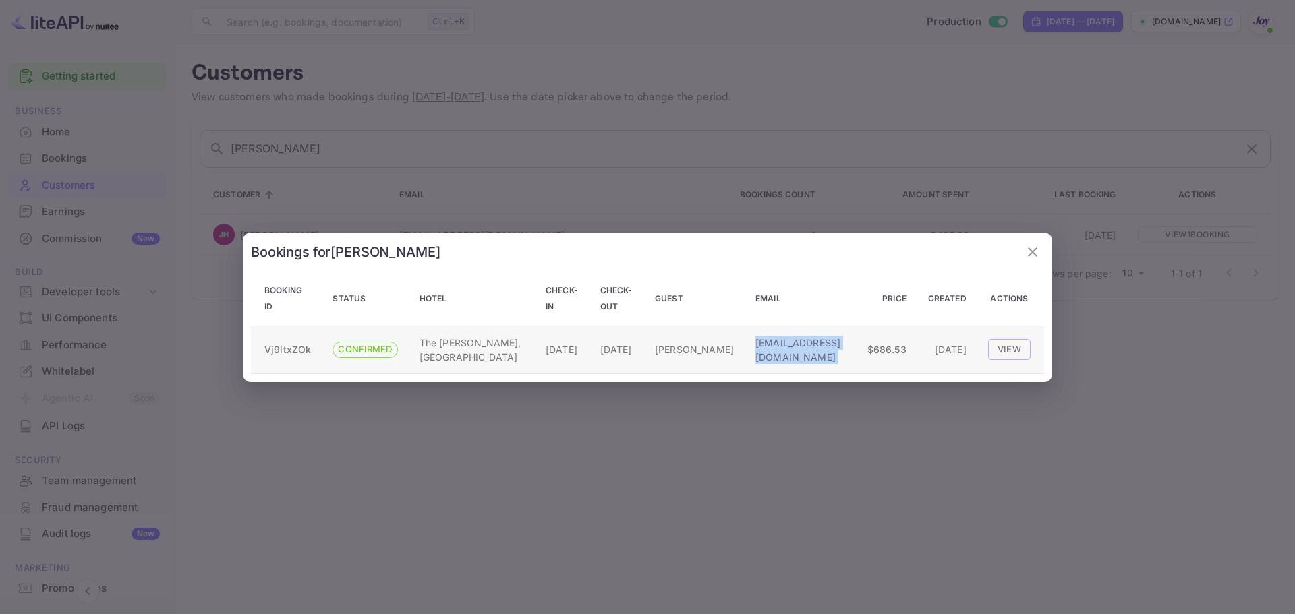
drag, startPoint x: 726, startPoint y: 351, endPoint x: 853, endPoint y: 353, distance: 126.8
click at [853, 353] on tr "Vj9ltxZOk CONFIRMED The [PERSON_NAME][GEOGRAPHIC_DATA], [GEOGRAPHIC_DATA] [DATE…" at bounding box center [647, 350] width 793 height 48
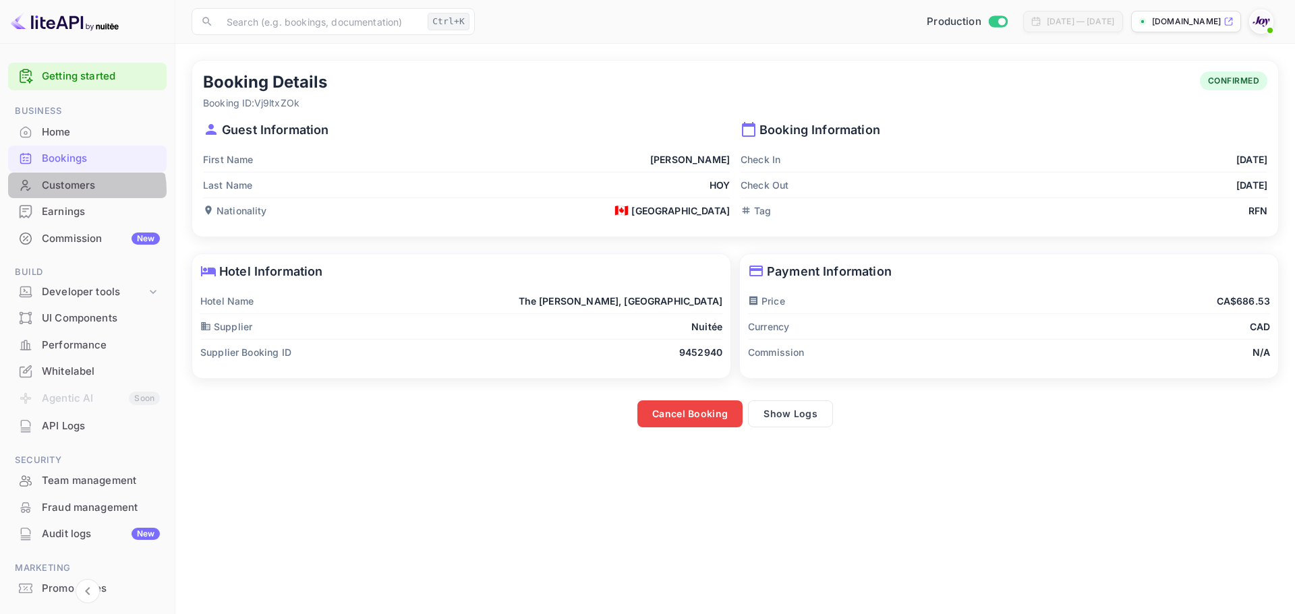
click at [82, 191] on div "Customers" at bounding box center [101, 186] width 118 height 16
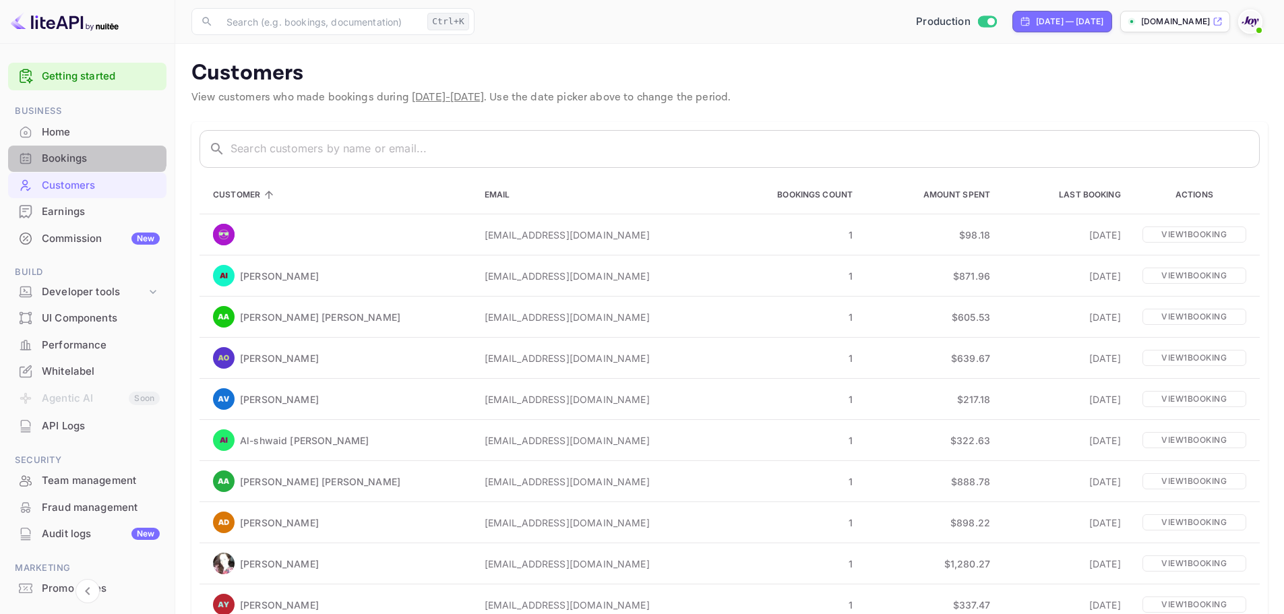
click at [84, 147] on div "Bookings" at bounding box center [87, 159] width 158 height 26
